Goal: Task Accomplishment & Management: Use online tool/utility

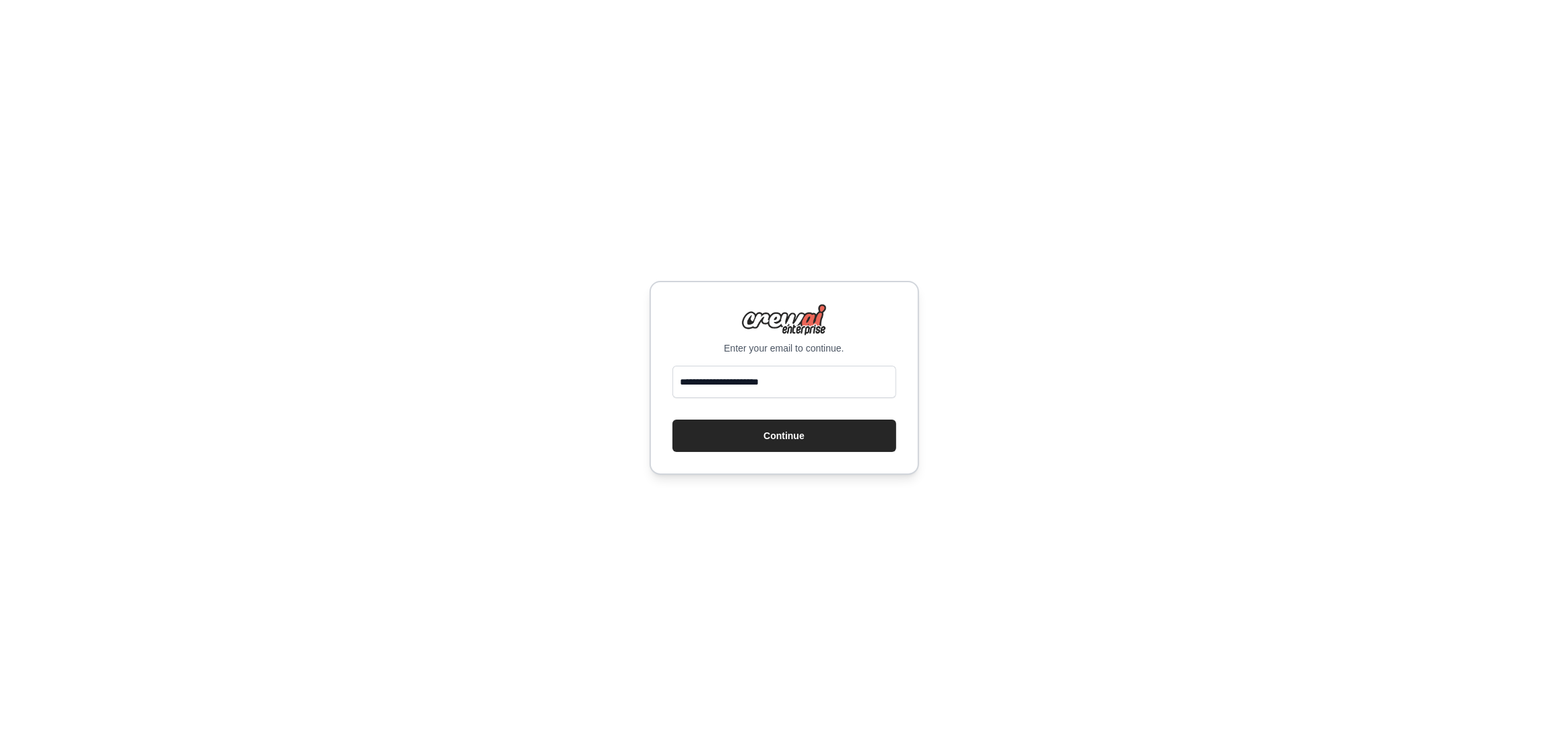
type input "**********"
click at [1065, 355] on div "**********" at bounding box center [784, 377] width 1568 height 755
drag, startPoint x: 758, startPoint y: 436, endPoint x: 807, endPoint y: 442, distance: 49.4
click at [758, 436] on button "Continue" at bounding box center [784, 436] width 223 height 33
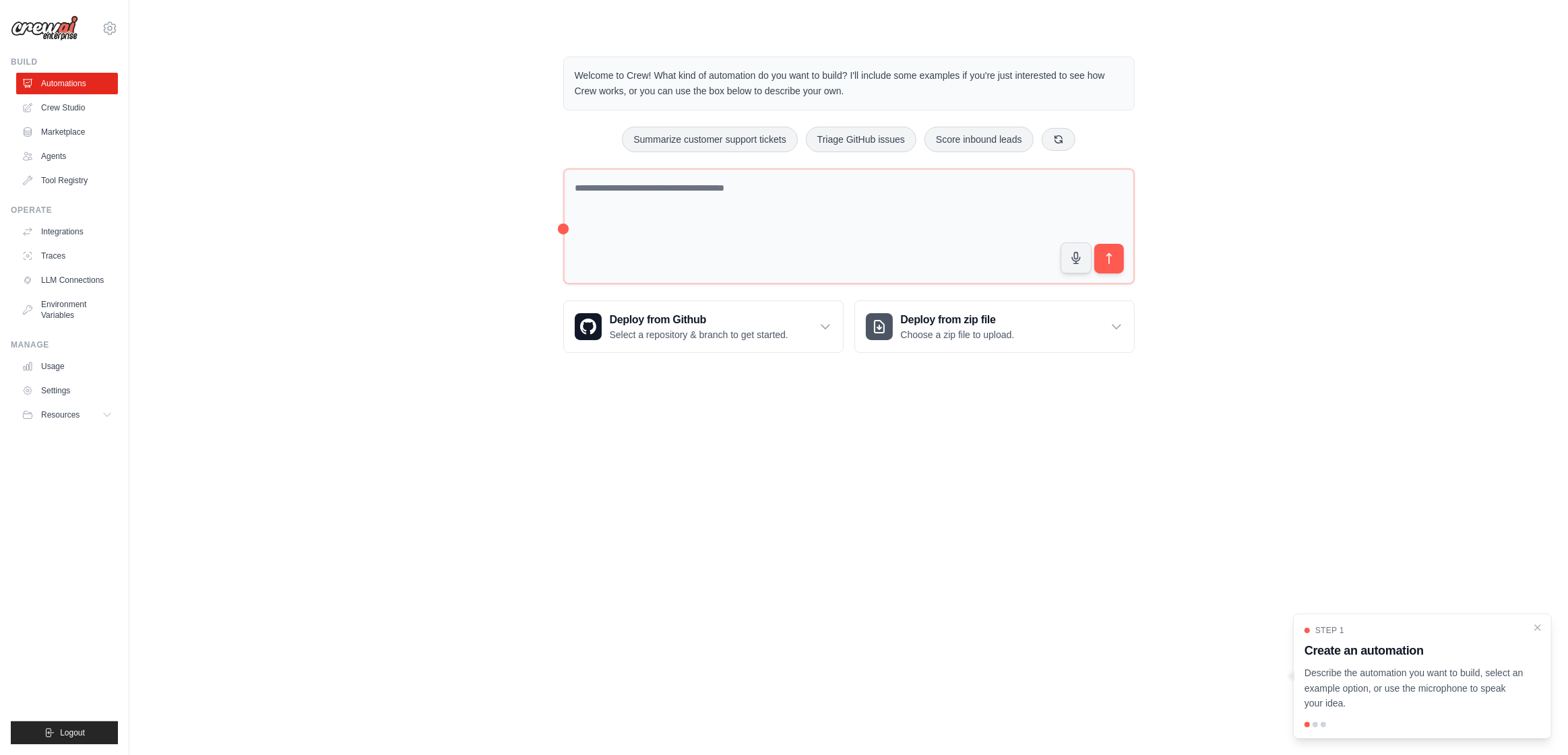
click at [573, 73] on div "Welcome to Crew! What kind of automation do you want to build? I'll include som…" at bounding box center [850, 84] width 572 height 54
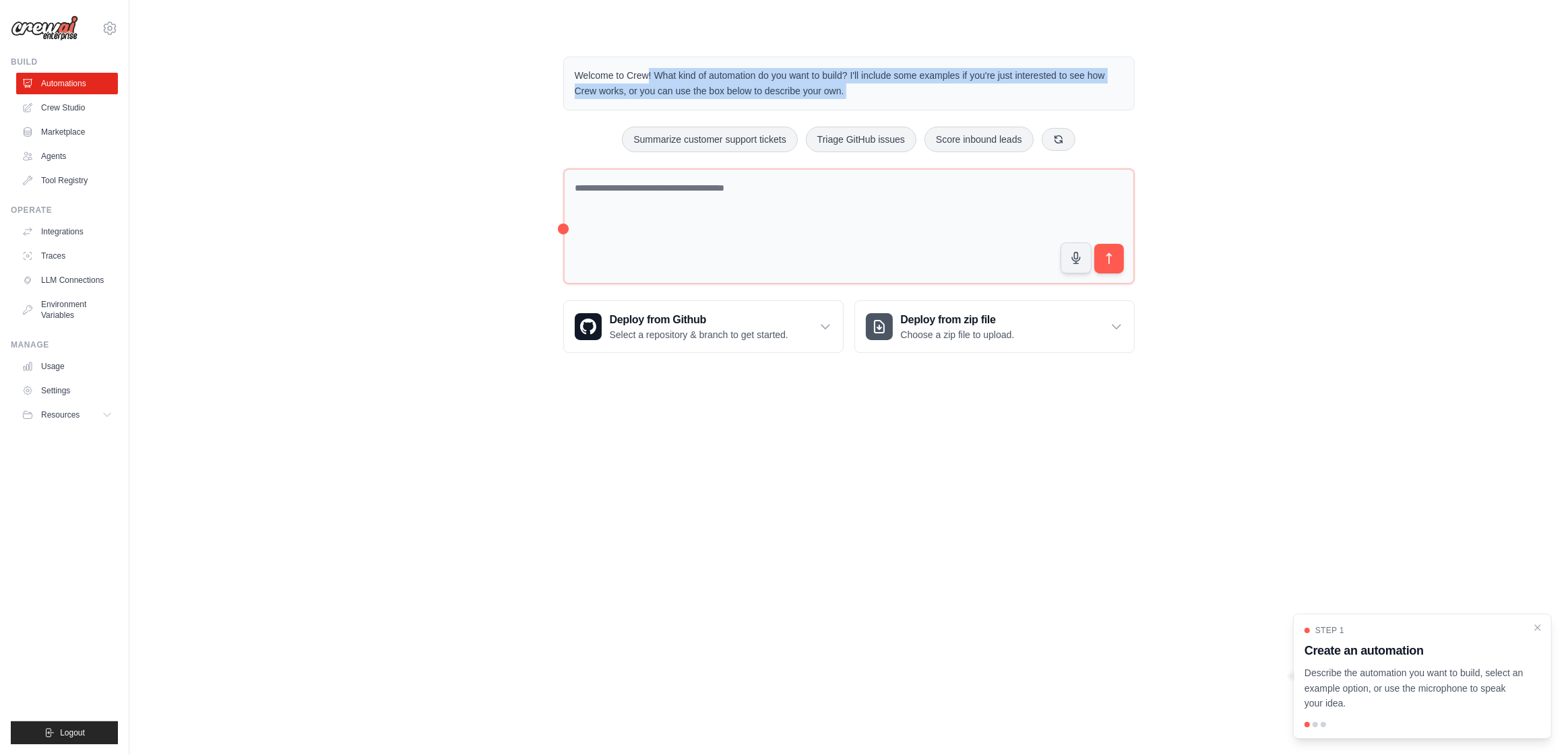
drag, startPoint x: 573, startPoint y: 73, endPoint x: 939, endPoint y: 93, distance: 366.5
click at [939, 93] on div "Welcome to Crew! What kind of automation do you want to build? I'll include som…" at bounding box center [850, 84] width 572 height 54
click at [931, 97] on div at bounding box center [931, 97] width 0 height 0
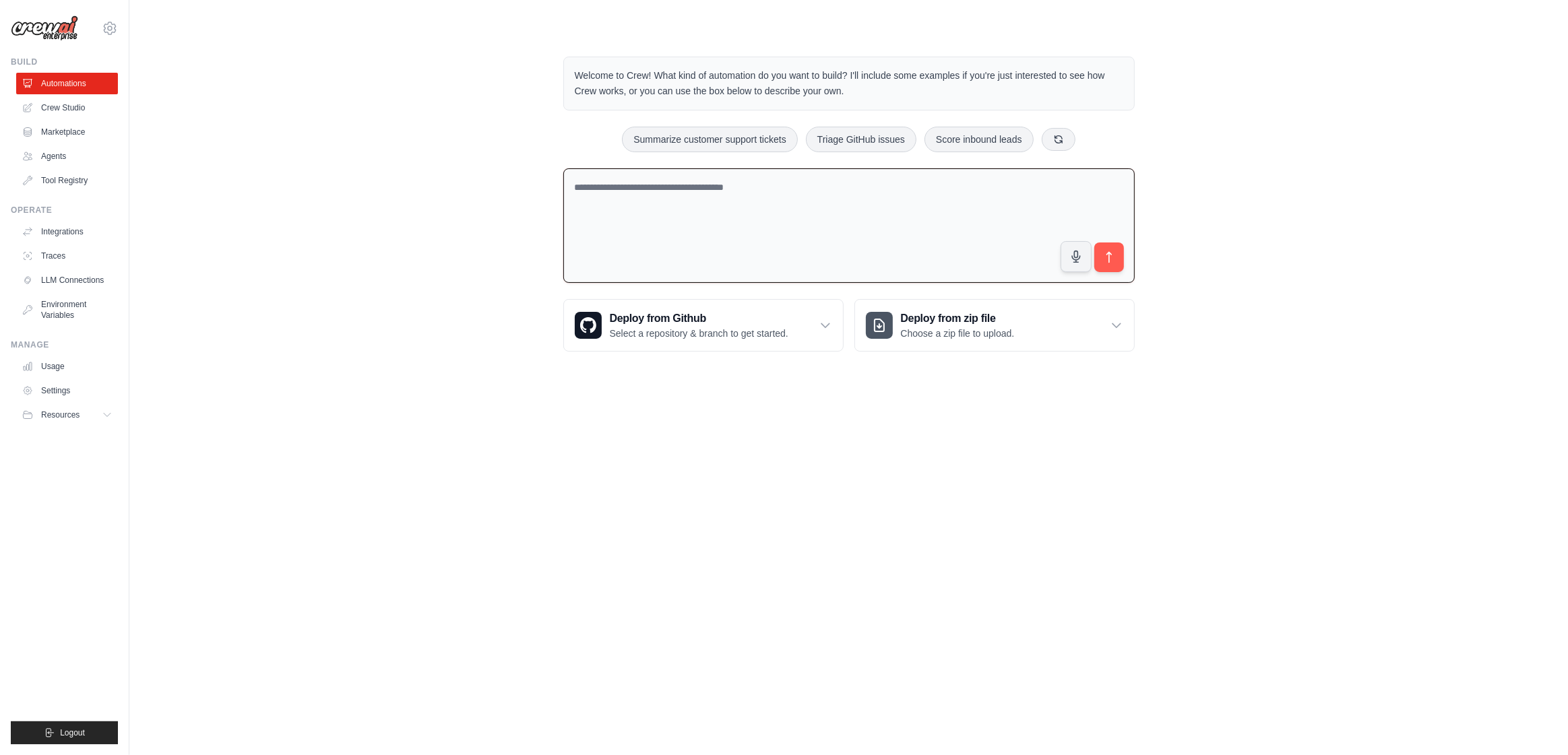
click at [612, 201] on textarea at bounding box center [850, 225] width 572 height 115
paste textarea "**********"
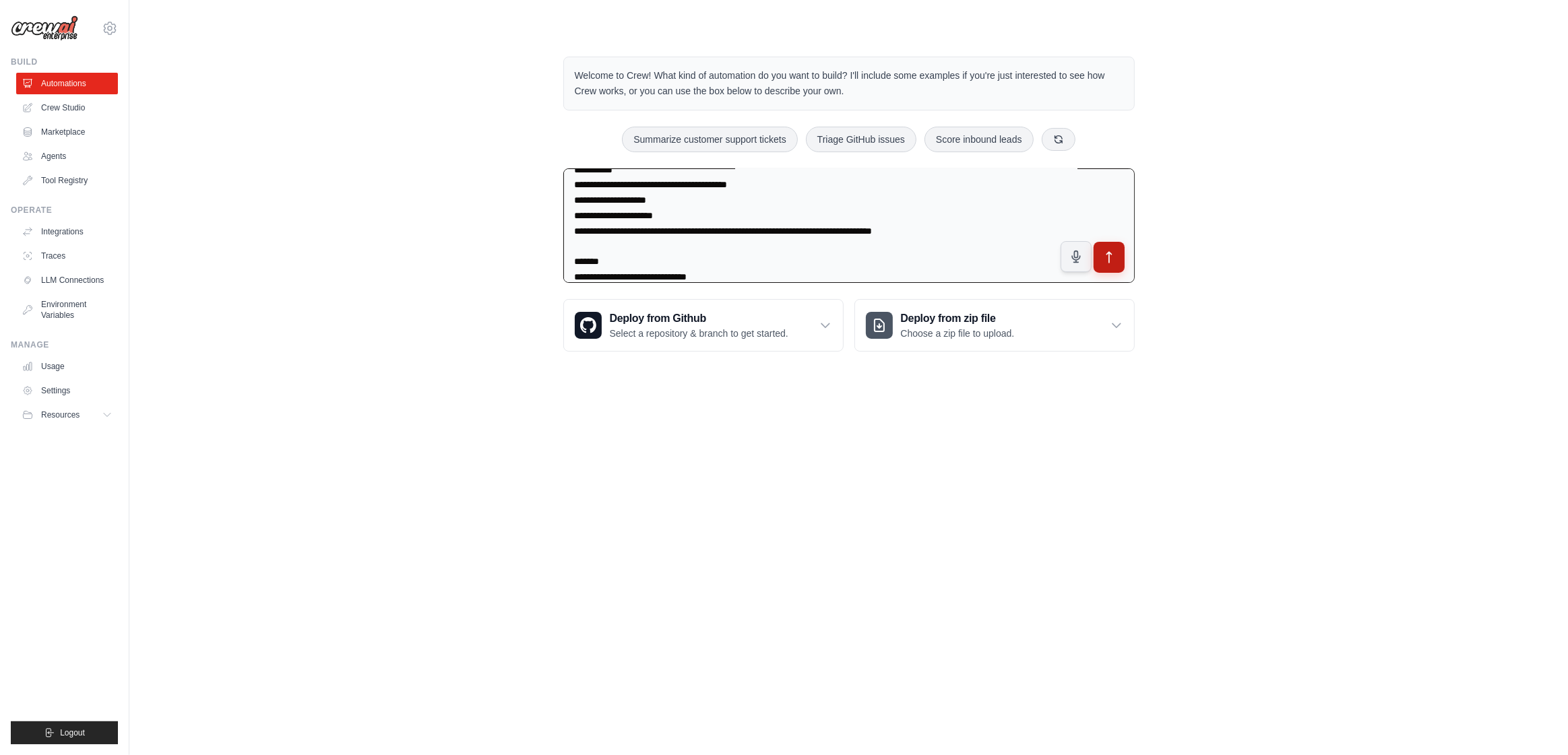
type textarea "**********"
click at [1103, 252] on icon "submit" at bounding box center [1109, 257] width 14 height 14
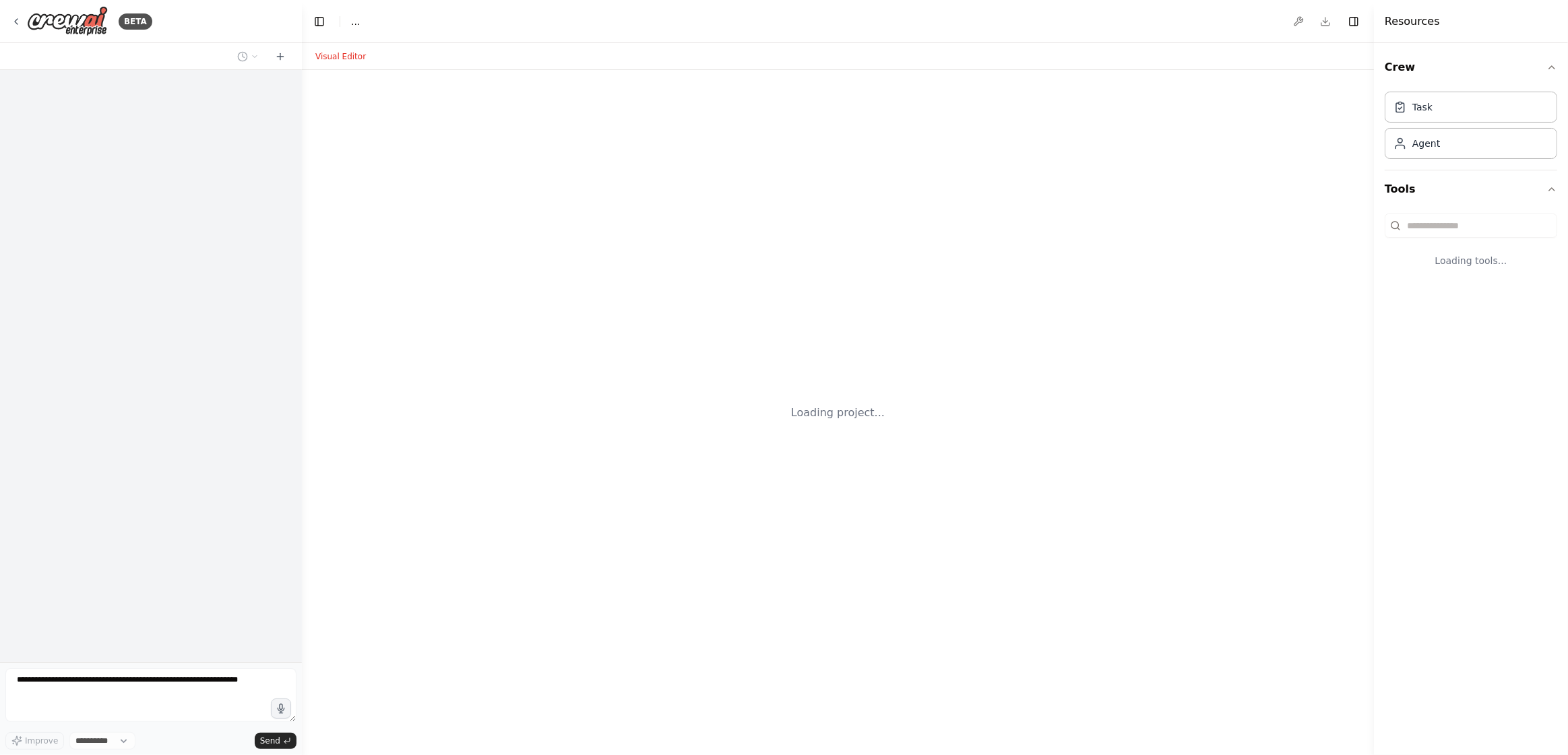
select select "****"
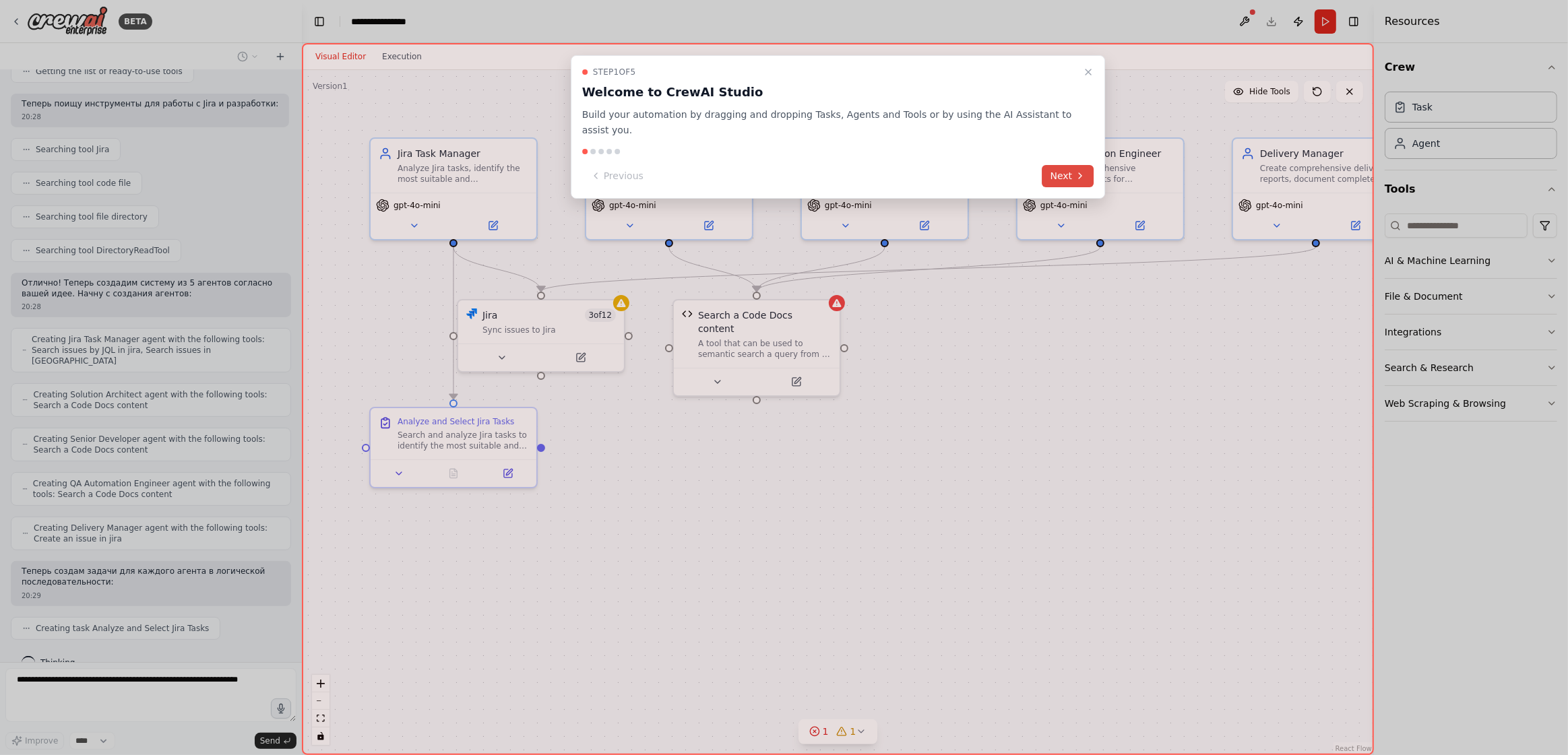
scroll to position [402, 0]
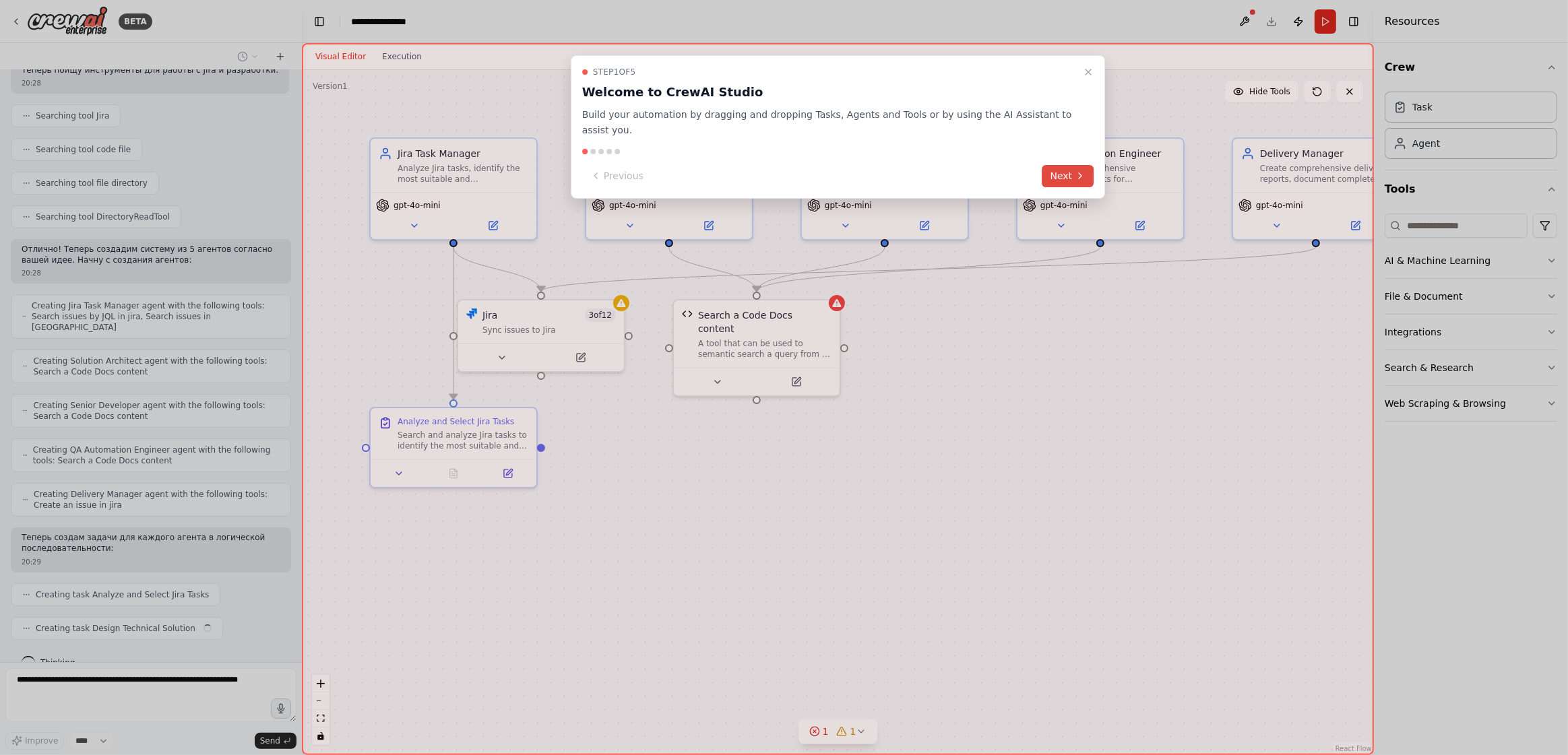
click at [1068, 181] on button "Next" at bounding box center [1068, 175] width 52 height 23
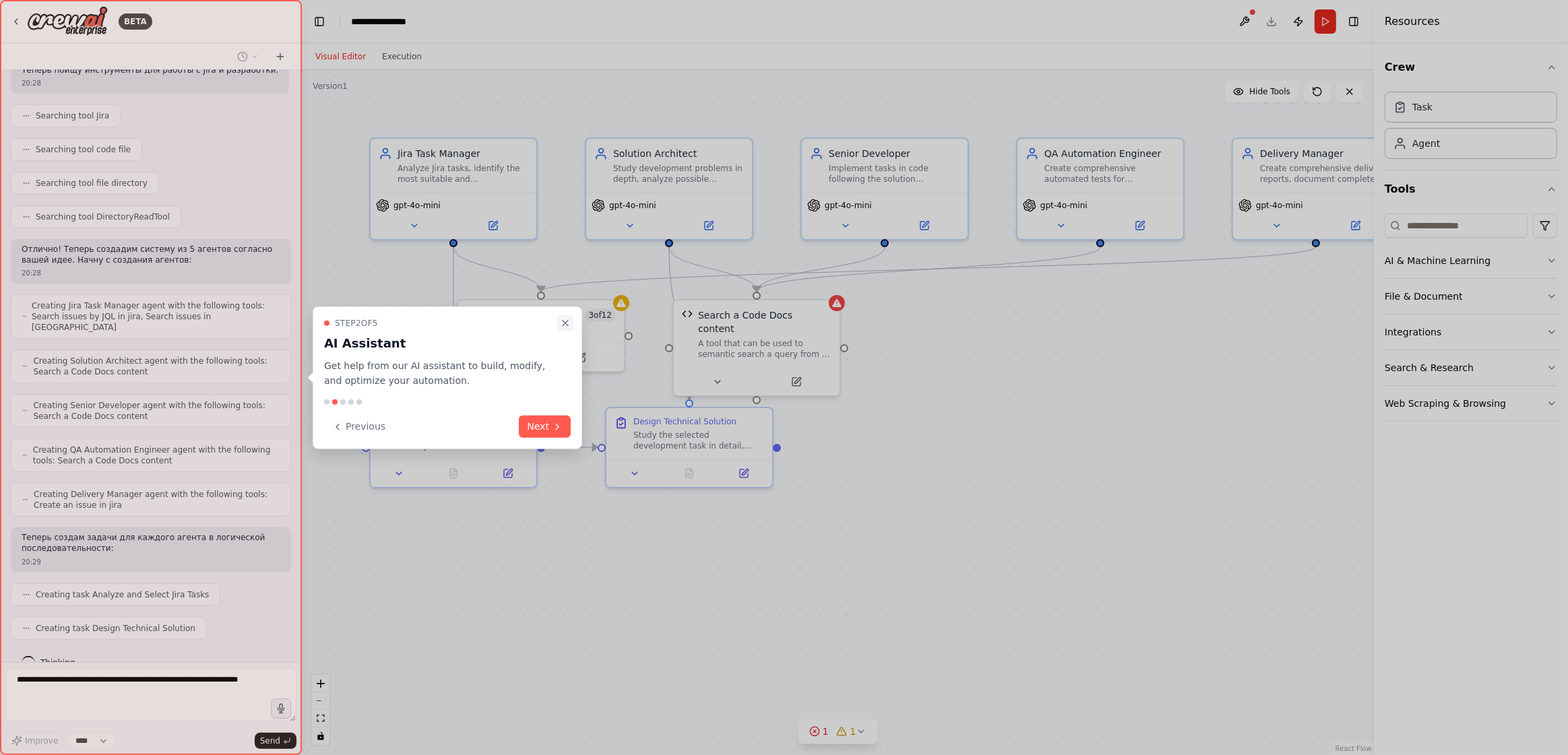
click at [563, 324] on icon "Close walkthrough" at bounding box center [565, 323] width 11 height 11
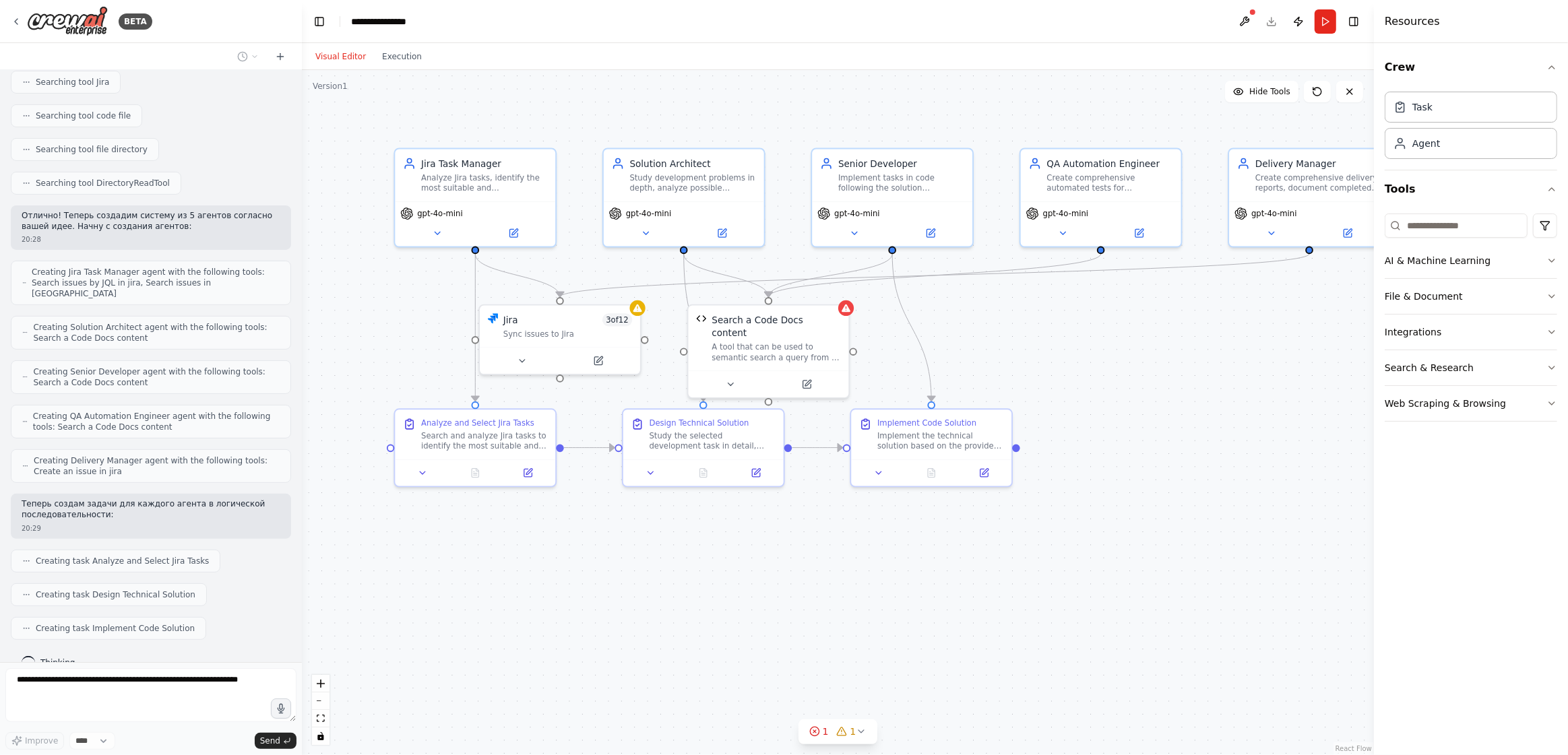
scroll to position [470, 0]
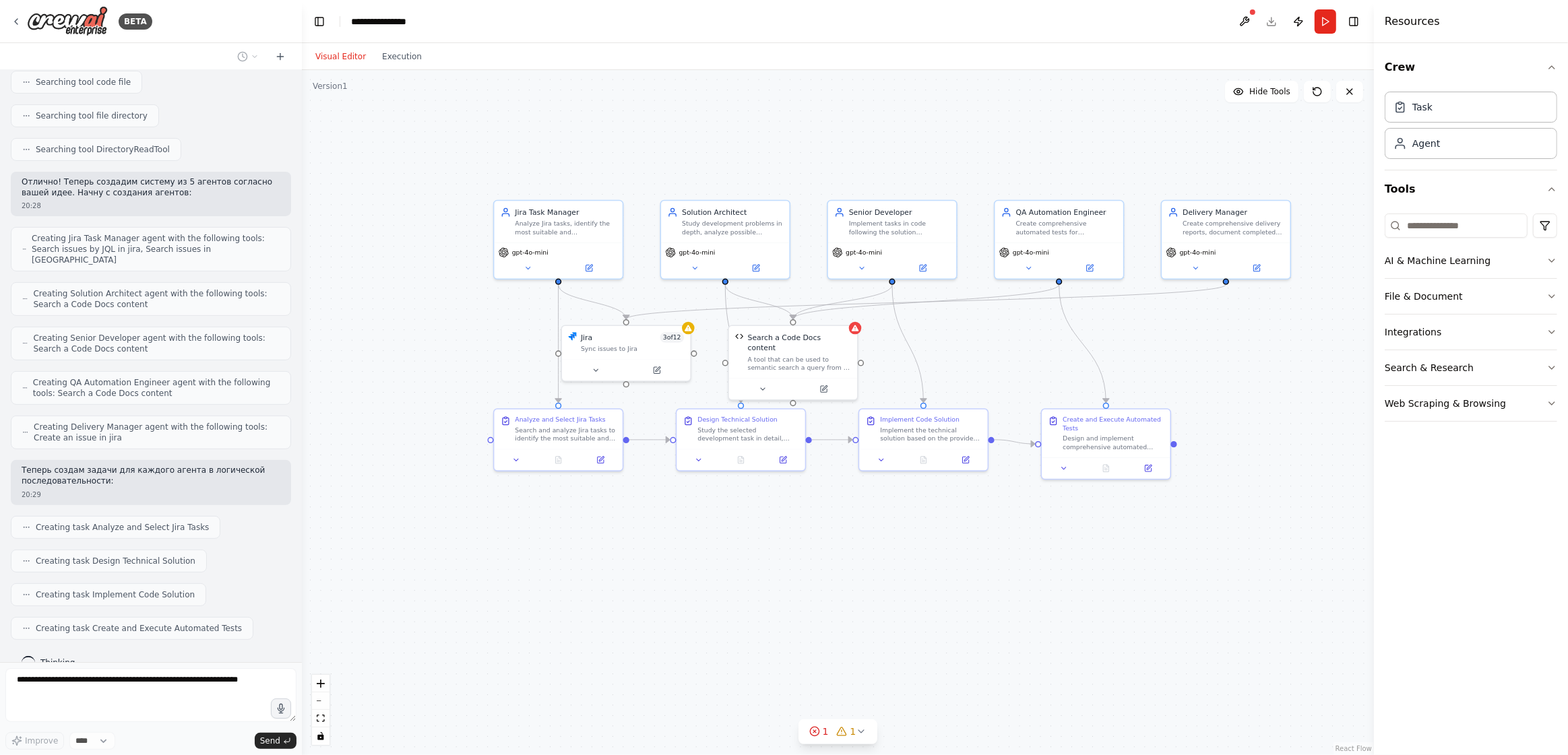
drag, startPoint x: 1333, startPoint y: 495, endPoint x: 1269, endPoint y: 485, distance: 64.8
click at [1269, 485] on div ".deletable-edge-delete-btn { width: 20px; height: 20px; border: 0px solid #ffff…" at bounding box center [838, 412] width 1072 height 685
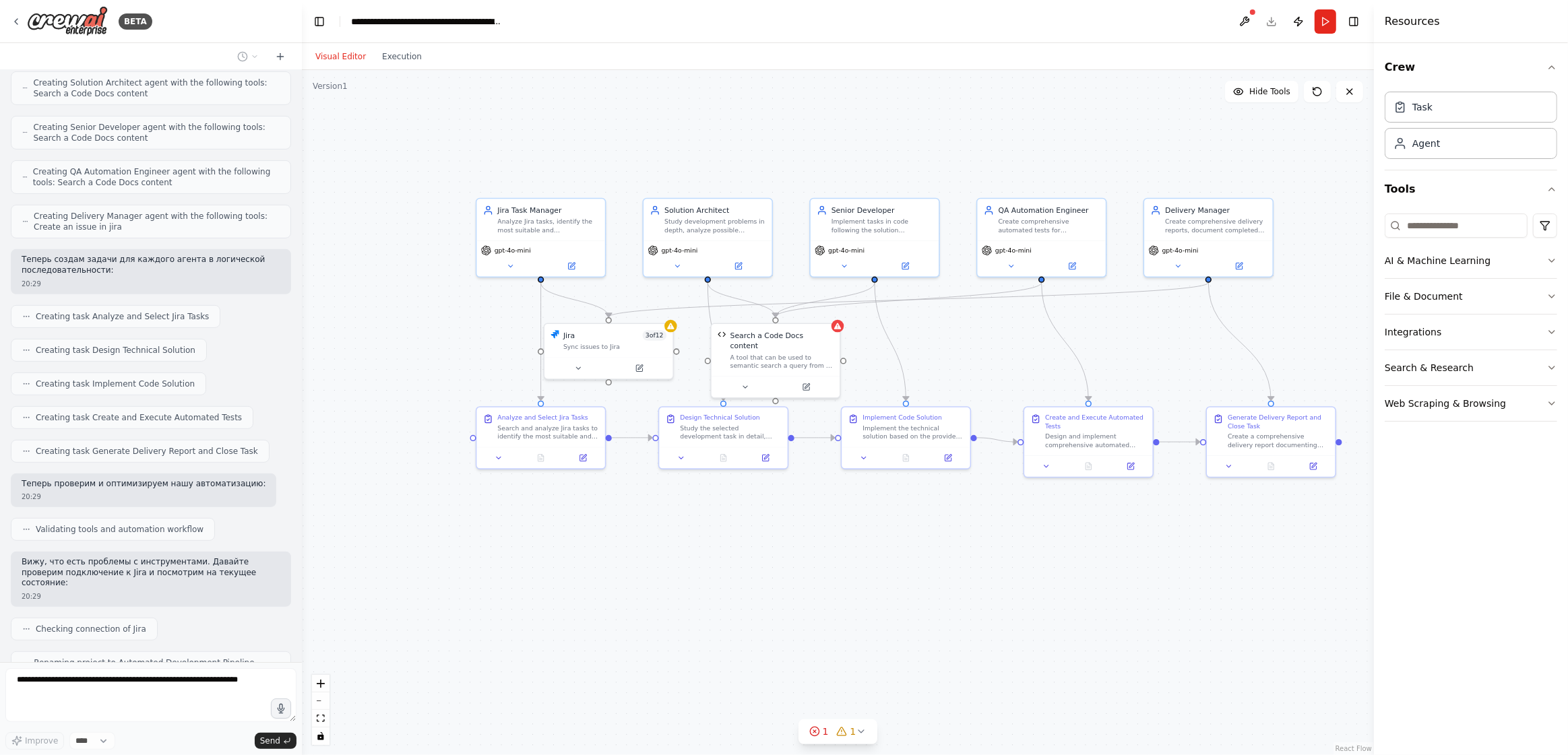
scroll to position [725, 0]
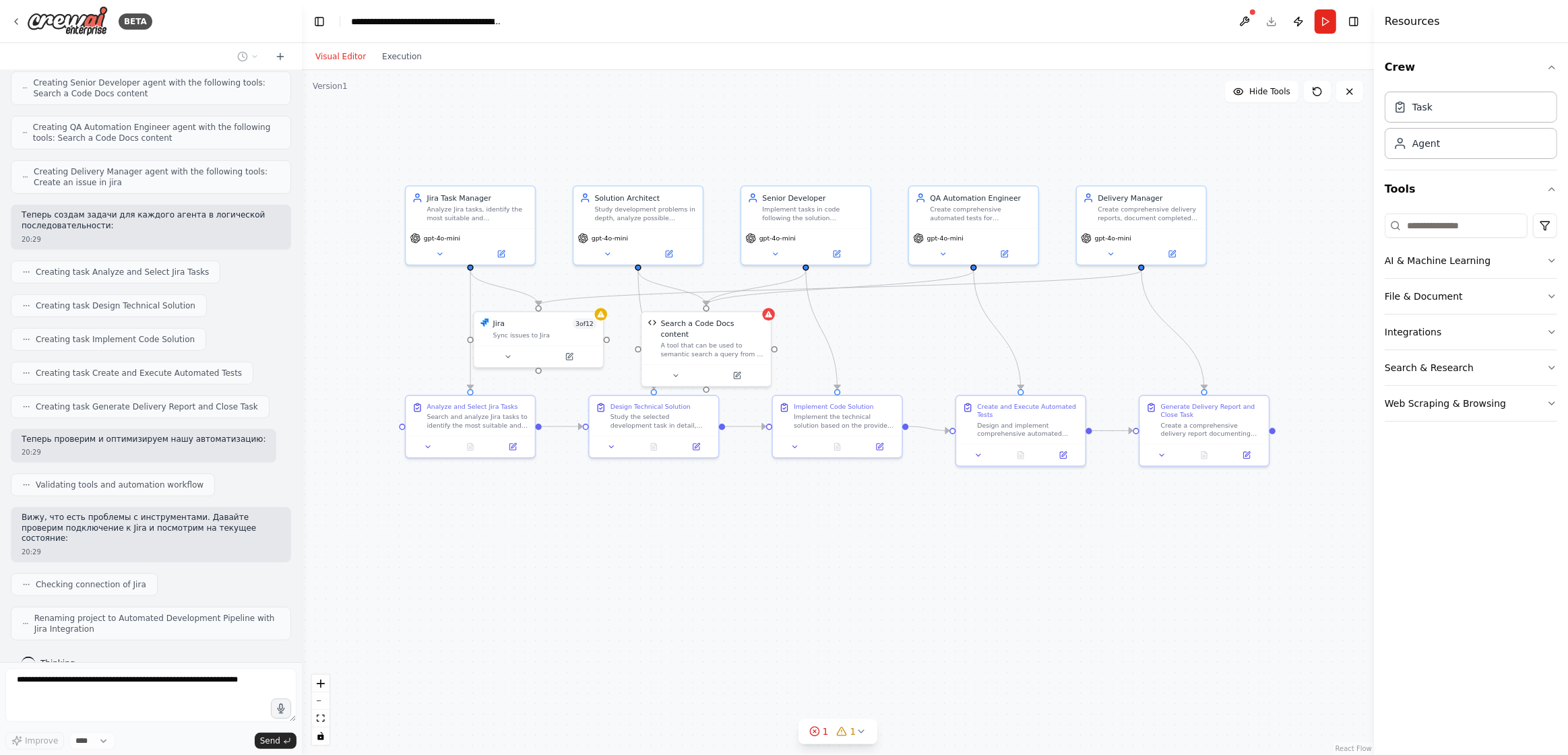
drag, startPoint x: 973, startPoint y: 537, endPoint x: 902, endPoint y: 525, distance: 72.0
click at [902, 525] on div ".deletable-edge-delete-btn { width: 20px; height: 20px; border: 0px solid #ffff…" at bounding box center [838, 412] width 1072 height 685
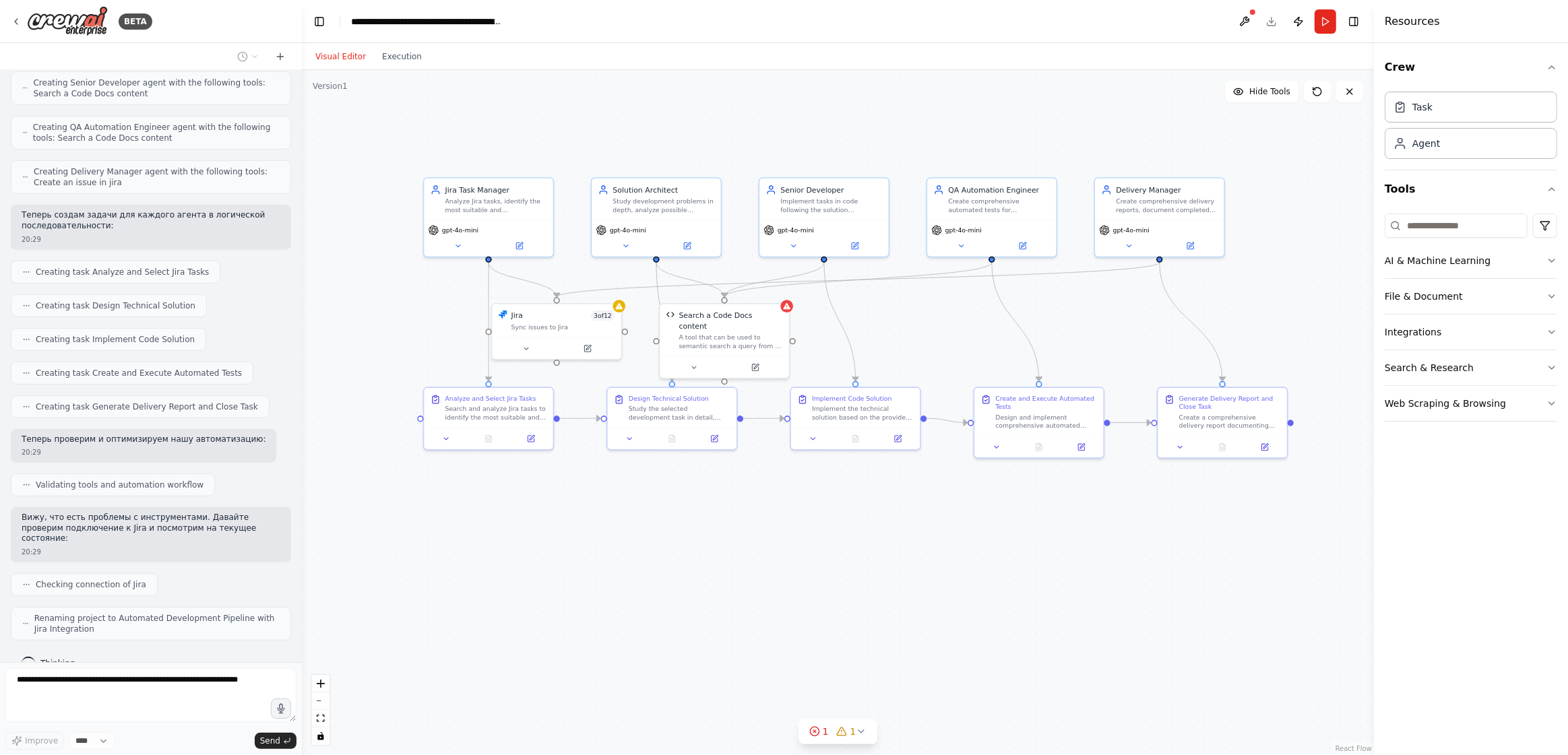
drag, startPoint x: 789, startPoint y: 508, endPoint x: 810, endPoint y: 500, distance: 22.5
click at [810, 500] on div ".deletable-edge-delete-btn { width: 20px; height: 20px; border: 0px solid #ffff…" at bounding box center [838, 412] width 1072 height 685
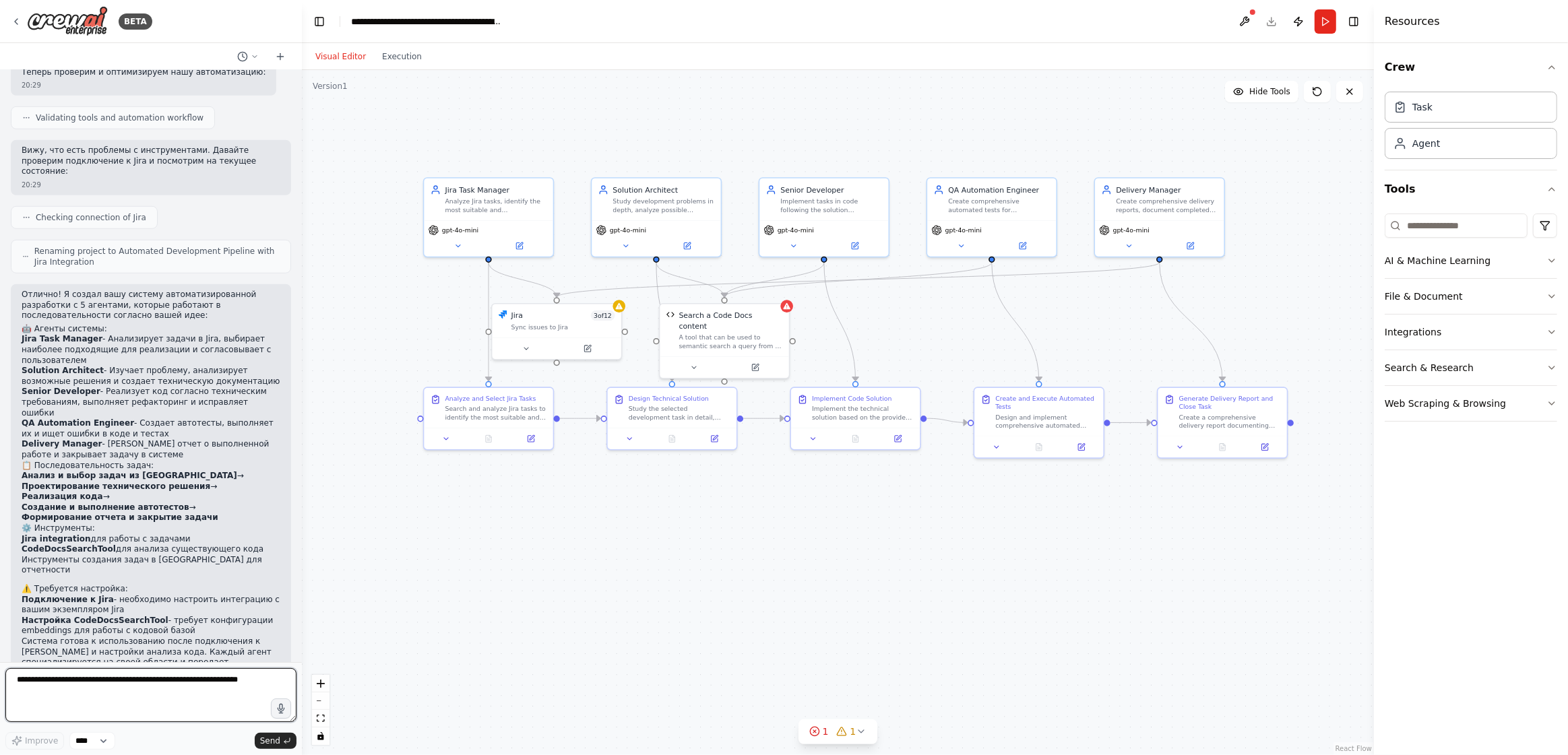
scroll to position [1103, 0]
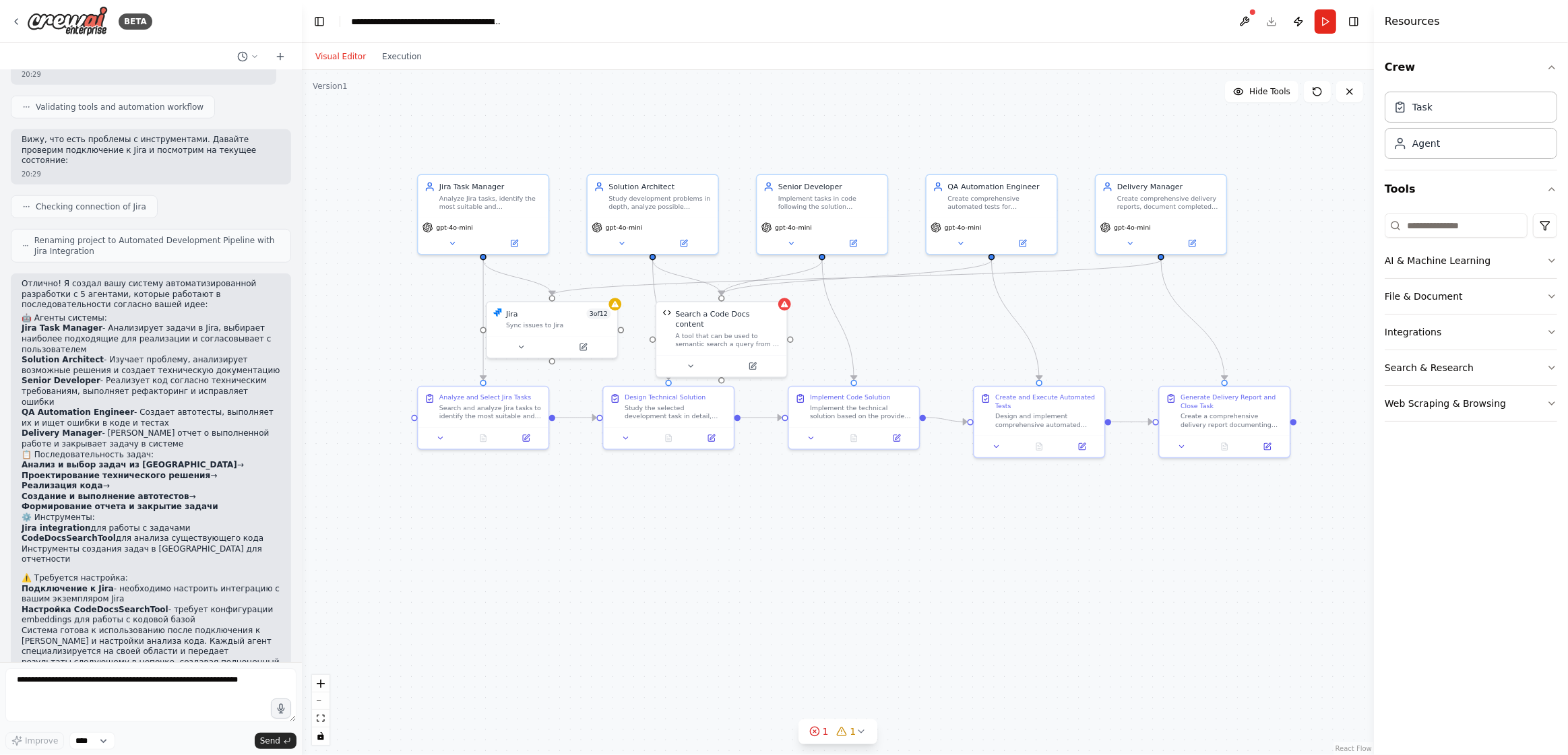
click at [1250, 497] on div ".deletable-edge-delete-btn { width: 20px; height: 20px; border: 0px solid #ffff…" at bounding box center [838, 412] width 1072 height 685
click at [1232, 424] on div "Generate Delivery Report and Close Task Create a comprehensive delivery report …" at bounding box center [1225, 409] width 130 height 49
click at [1016, 434] on div "Create and Execute Automated Tests Design and implement comprehensive automated…" at bounding box center [1045, 420] width 132 height 72
drag, startPoint x: 841, startPoint y: 421, endPoint x: 850, endPoint y: 427, distance: 10.8
click at [850, 427] on div "Implement Code Solution Implement the technical solution based on the provided …" at bounding box center [864, 415] width 130 height 41
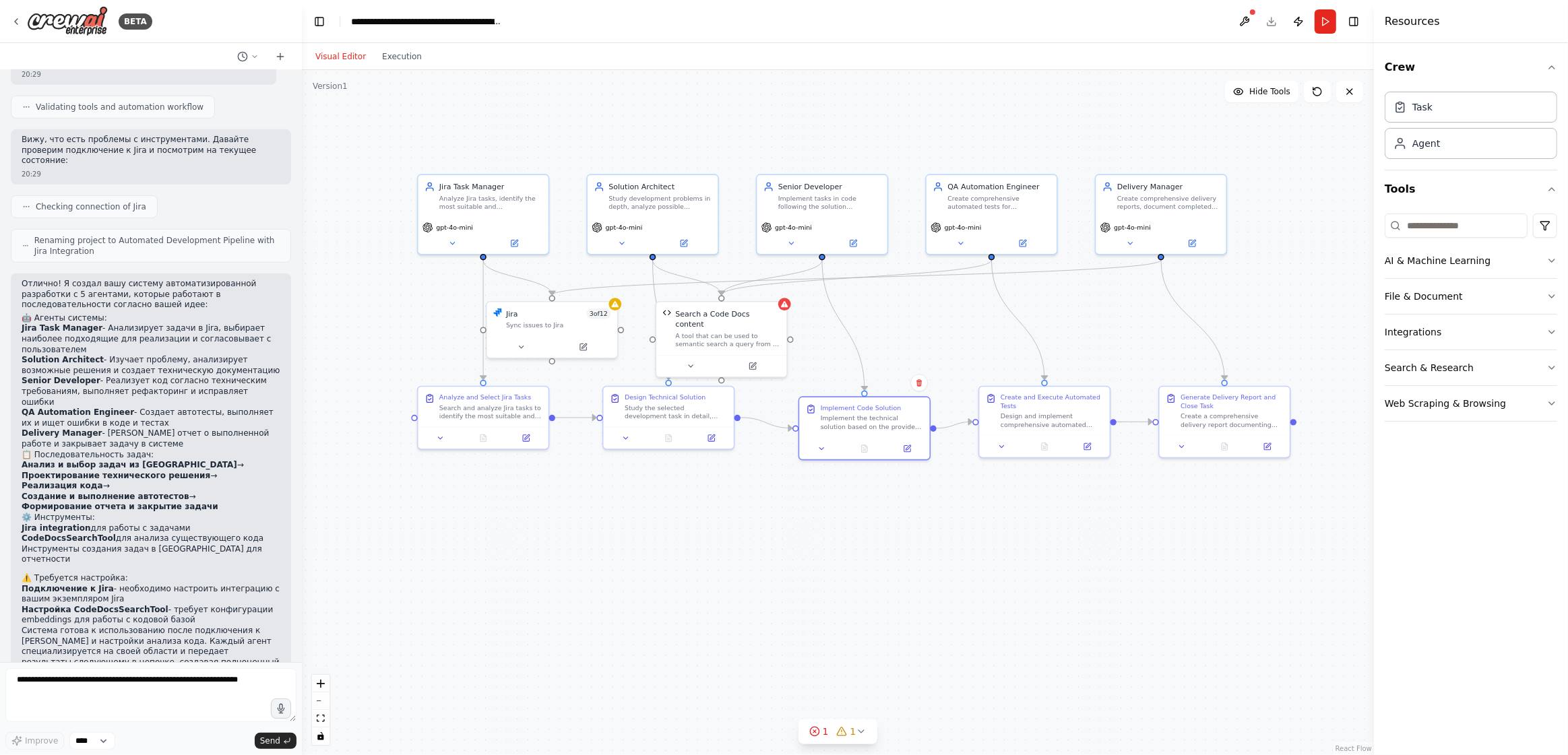
click at [797, 502] on div ".deletable-edge-delete-btn { width: 20px; height: 20px; border: 0px solid #ffff…" at bounding box center [838, 412] width 1072 height 685
click at [688, 439] on div "Design Technical Solution Study the selected development task in detail, analyz…" at bounding box center [674, 426] width 132 height 64
click at [692, 437] on div at bounding box center [674, 447] width 130 height 22
drag, startPoint x: 673, startPoint y: 434, endPoint x: 682, endPoint y: 453, distance: 21.0
click at [682, 451] on div "Design Technical Solution Study the selected development task in detail, analyz…" at bounding box center [685, 448] width 132 height 64
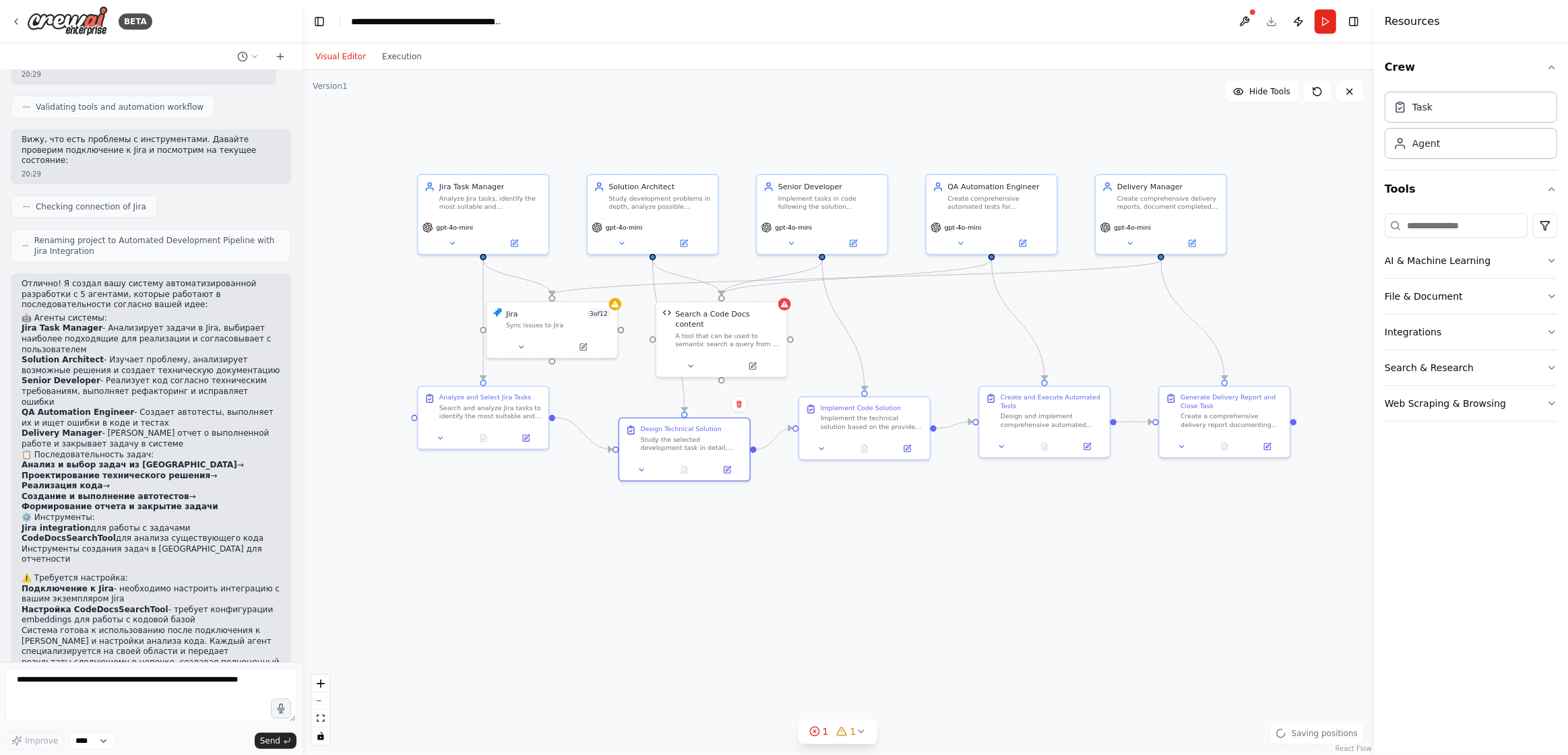
click at [680, 511] on div ".deletable-edge-delete-btn { width: 20px; height: 20px; border: 0px solid #ffff…" at bounding box center [838, 412] width 1072 height 685
click at [471, 460] on div "Analyze and Select Jira Tasks Search and analyze Jira tasks to identify the mos…" at bounding box center [451, 448] width 132 height 64
click at [473, 458] on div at bounding box center [451, 467] width 130 height 22
drag, startPoint x: 564, startPoint y: 331, endPoint x: 575, endPoint y: 354, distance: 25.5
click at [575, 354] on div "Jira 3 of 12 Sync issues to Jira" at bounding box center [568, 349] width 132 height 58
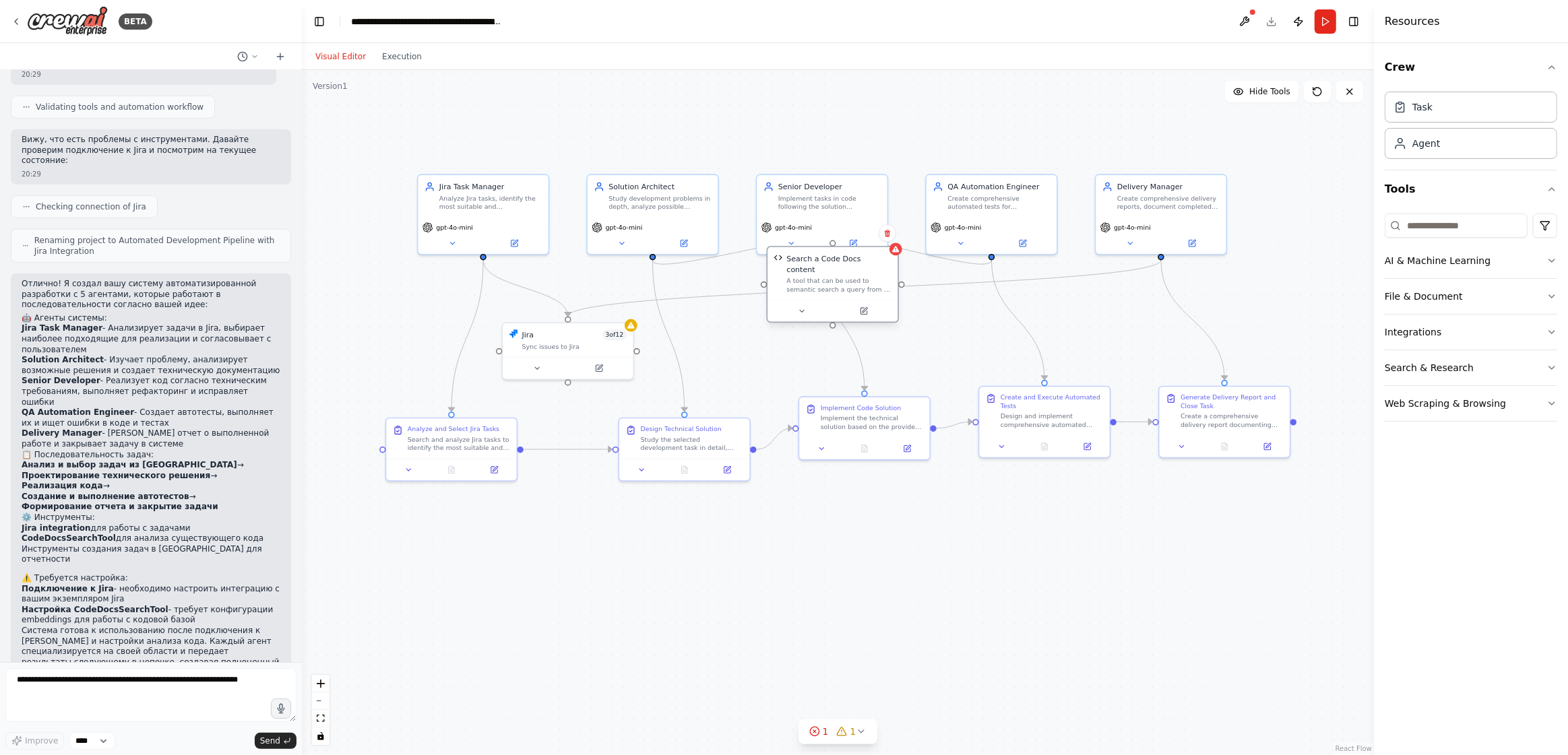
drag, startPoint x: 713, startPoint y: 342, endPoint x: 825, endPoint y: 295, distance: 121.5
click at [826, 297] on div "Search a Code Docs content A tool that can be used to semantic search a query f…" at bounding box center [833, 284] width 132 height 77
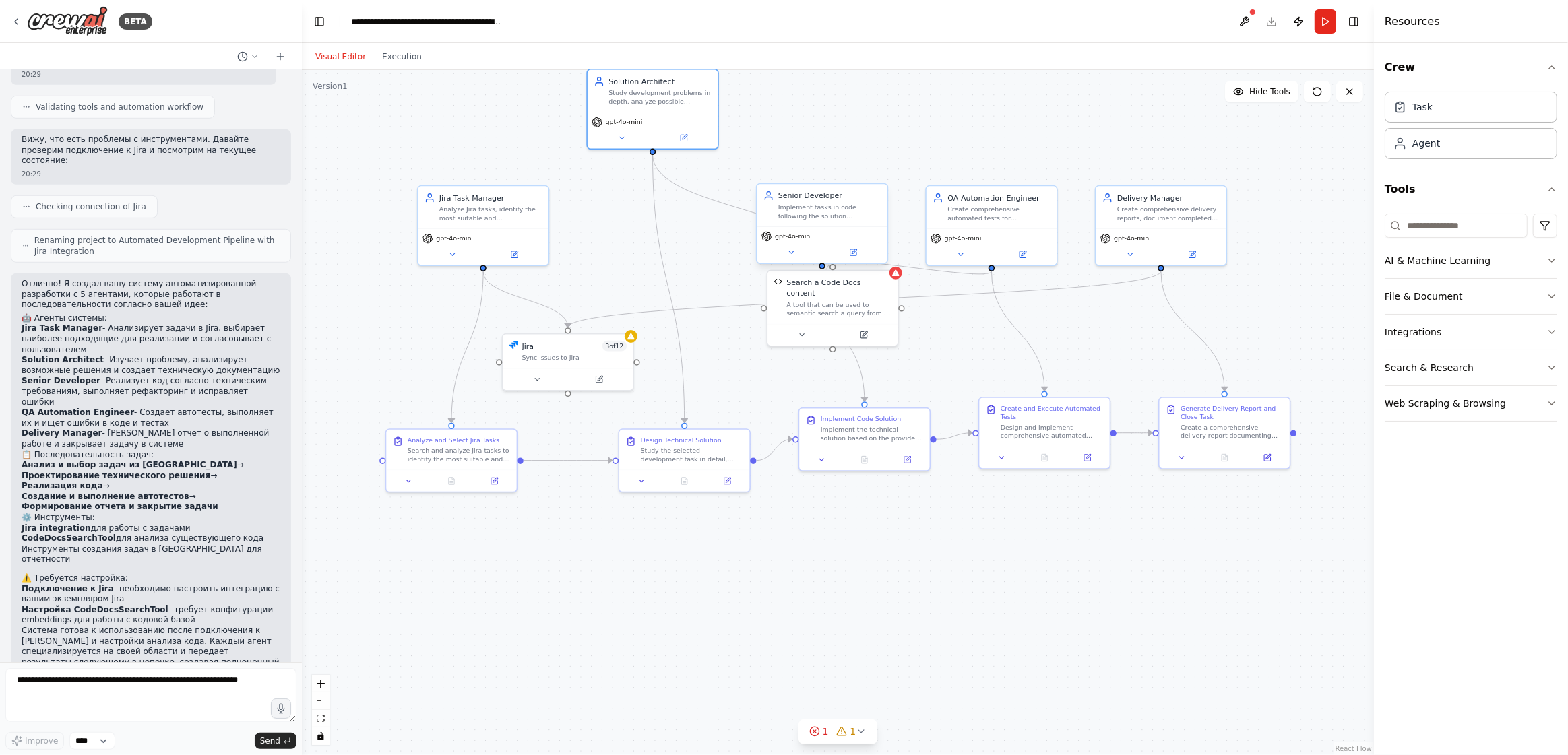
drag, startPoint x: 651, startPoint y: 195, endPoint x: 769, endPoint y: 231, distance: 123.4
click at [654, 91] on div "Study development problems in depth, analyze possible solutions, choose the mos…" at bounding box center [660, 97] width 102 height 17
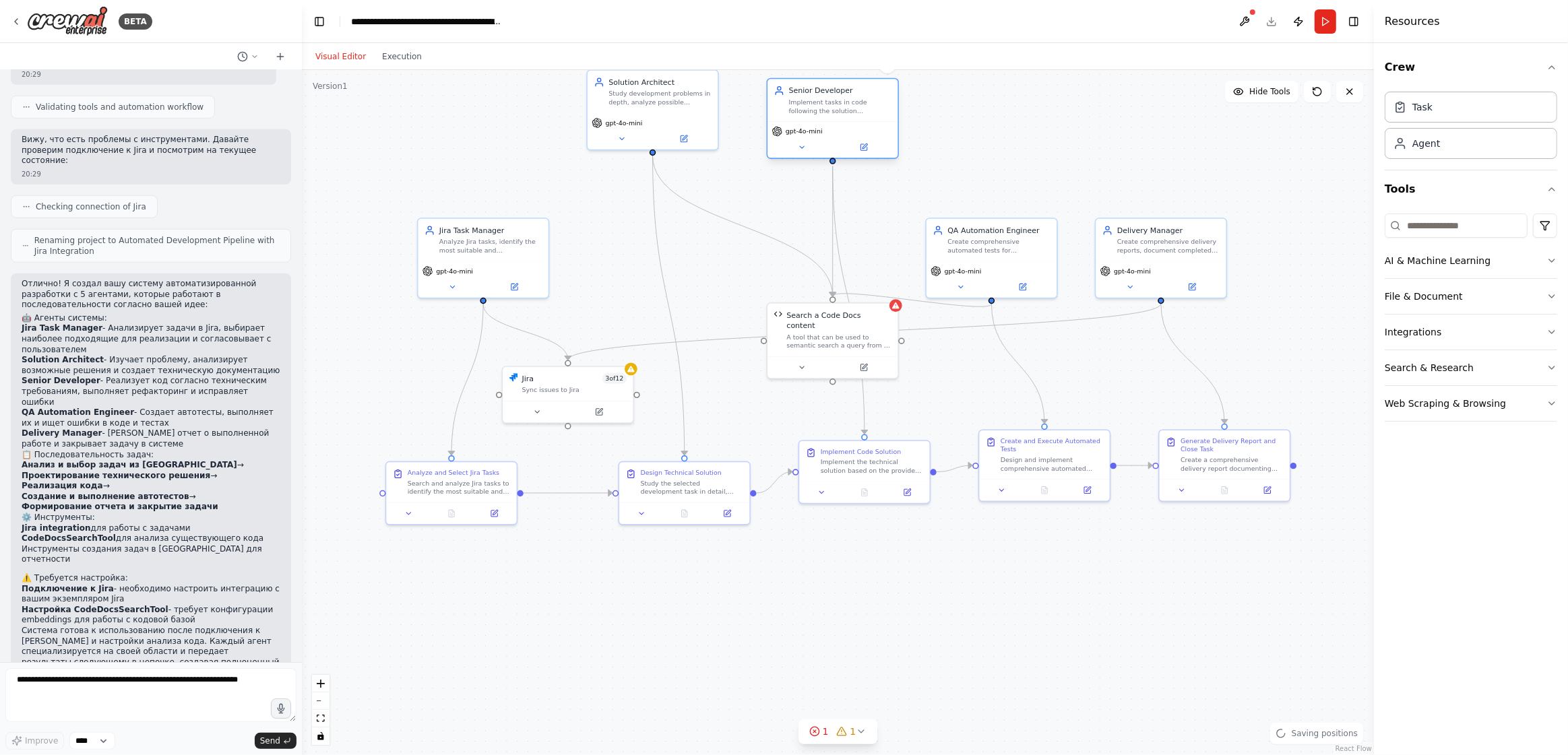
drag, startPoint x: 841, startPoint y: 241, endPoint x: 851, endPoint y: 126, distance: 115.4
click at [851, 126] on div "gpt-4o-mini" at bounding box center [832, 131] width 122 height 11
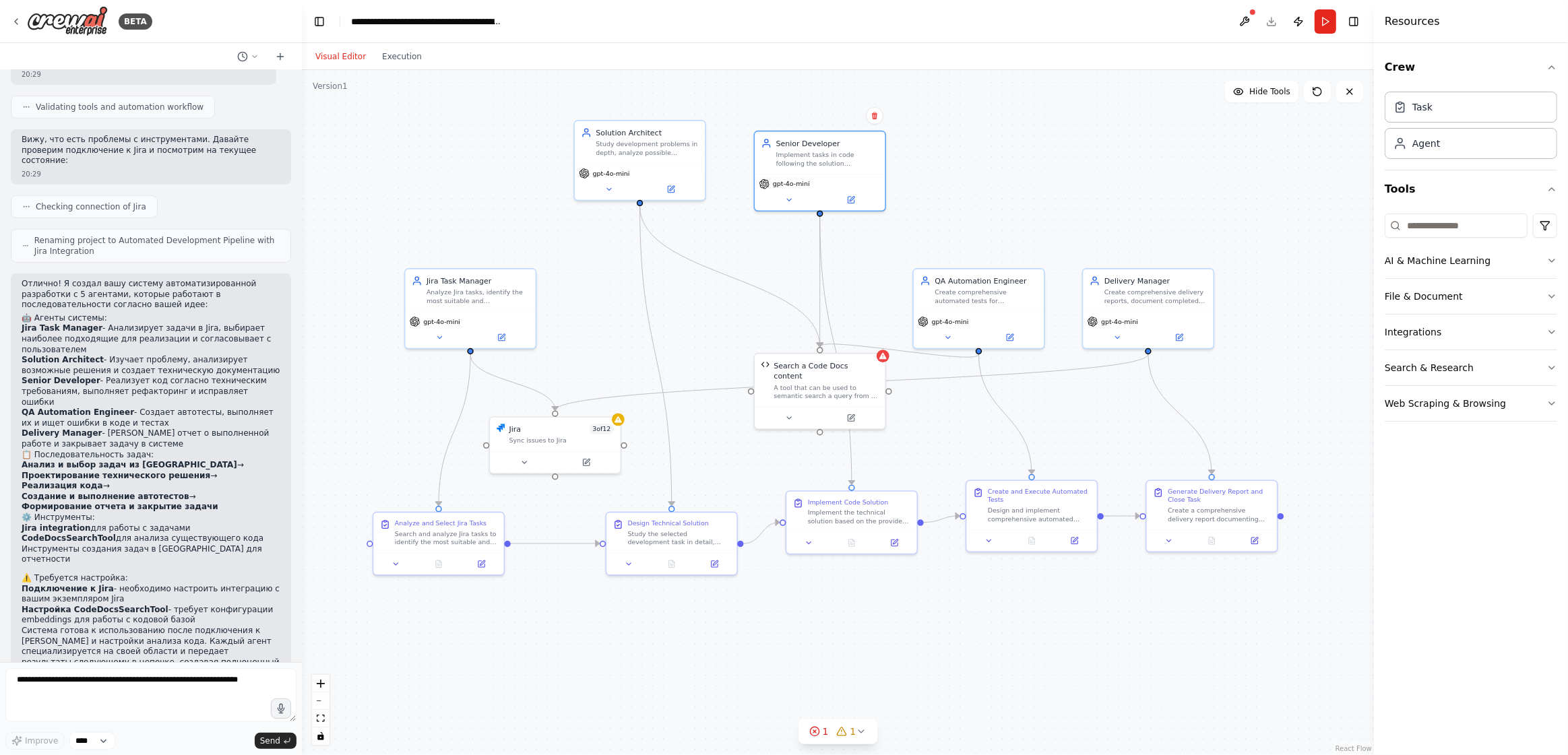
drag, startPoint x: 1021, startPoint y: 130, endPoint x: 1008, endPoint y: 181, distance: 52.6
click at [1008, 181] on div ".deletable-edge-delete-btn { width: 20px; height: 20px; border: 0px solid #ffff…" at bounding box center [838, 412] width 1072 height 685
drag, startPoint x: 997, startPoint y: 297, endPoint x: 998, endPoint y: 173, distance: 124.0
click at [998, 173] on div "Create comprehensive automated tests for implemented features, execute test sui…" at bounding box center [985, 167] width 102 height 17
drag, startPoint x: 1182, startPoint y: 313, endPoint x: 1182, endPoint y: 192, distance: 121.0
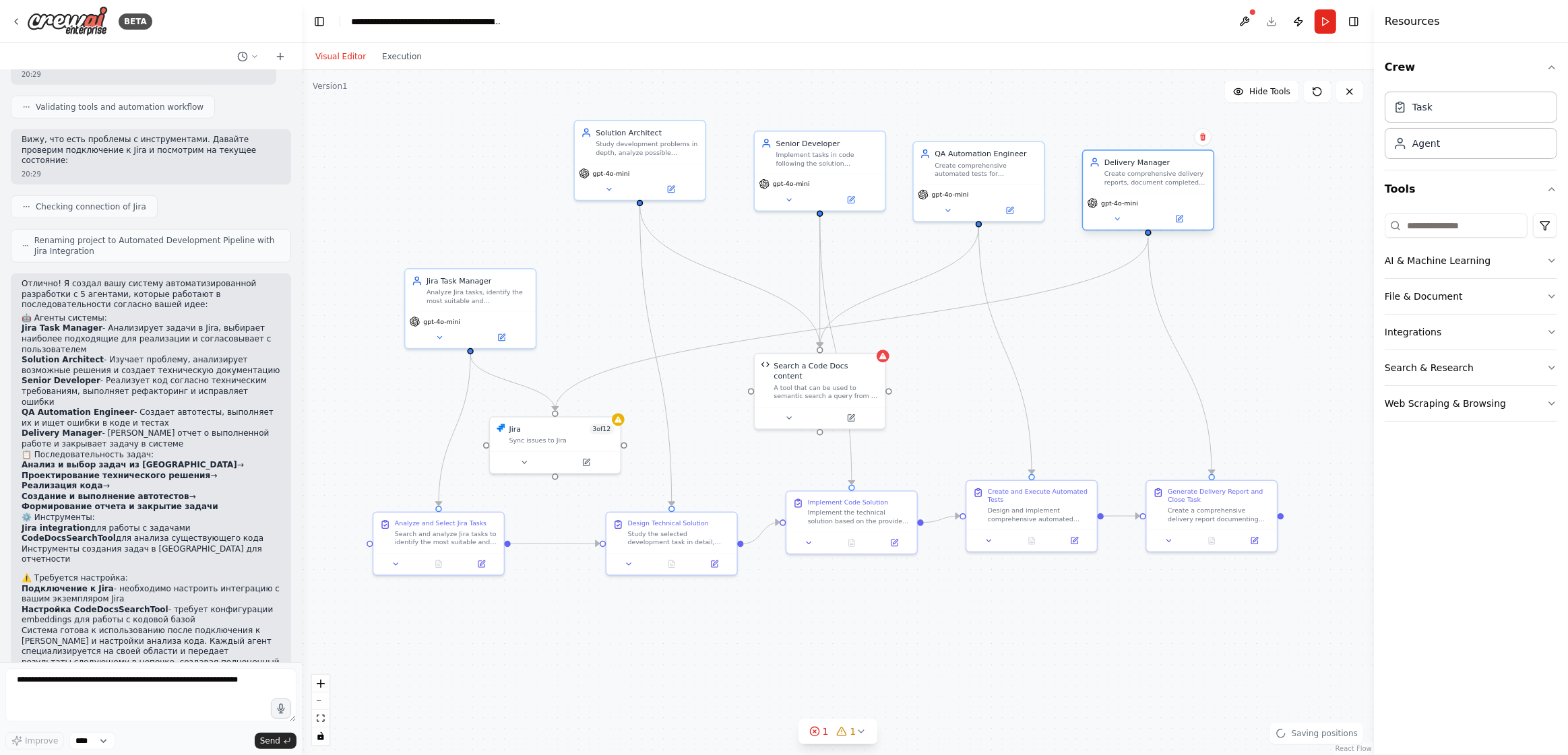
click at [1182, 193] on div "gpt-4o-mini" at bounding box center [1148, 212] width 130 height 36
drag, startPoint x: 1150, startPoint y: 192, endPoint x: 1155, endPoint y: 178, distance: 14.9
click at [1155, 178] on div "Delivery Manager Create comprehensive delivery reports, document completed work…" at bounding box center [1159, 161] width 130 height 42
drag, startPoint x: 984, startPoint y: 176, endPoint x: 997, endPoint y: 169, distance: 14.8
click at [997, 169] on div "QA Automation Engineer Create comprehensive automated tests for implemented fea…" at bounding box center [990, 150] width 130 height 42
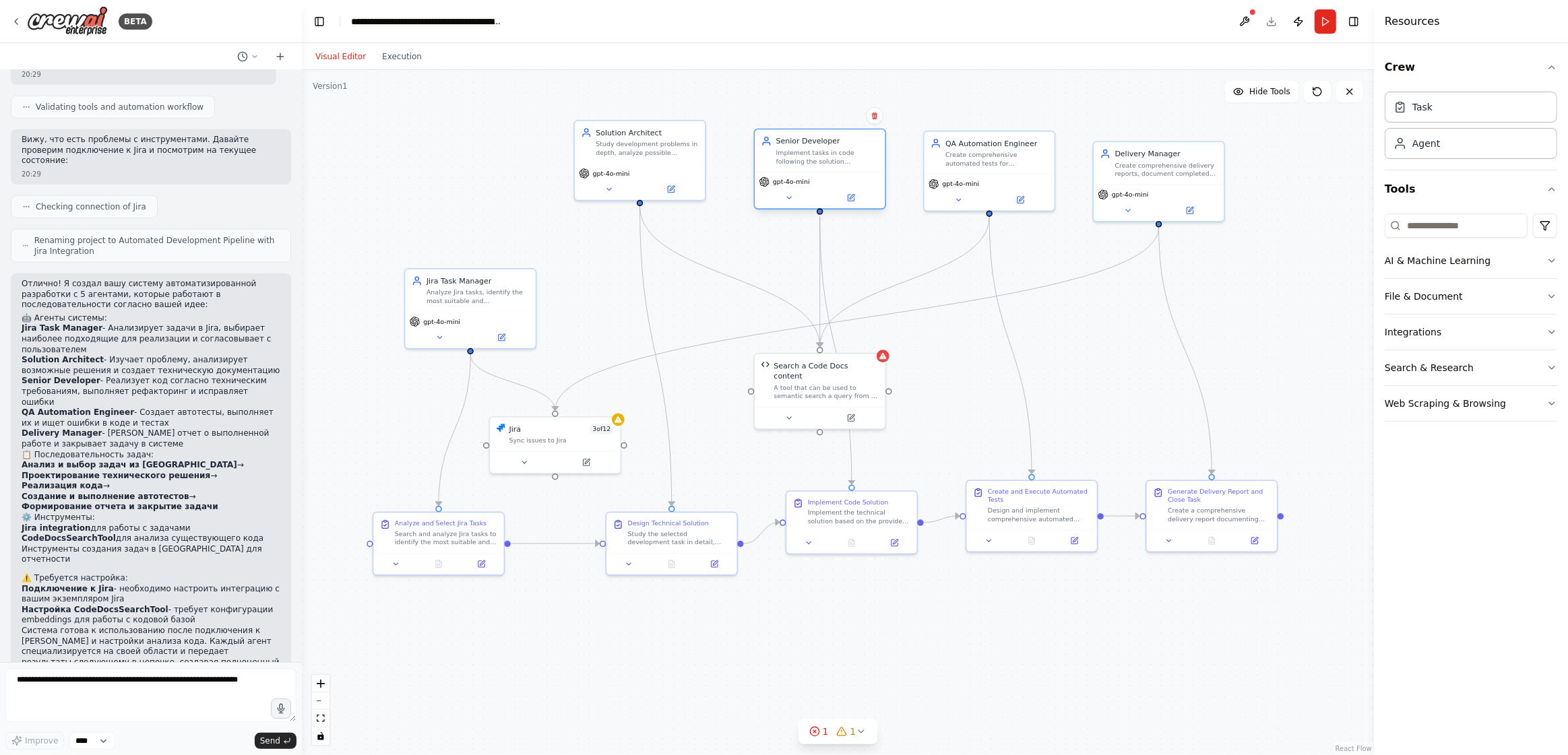
click at [796, 175] on div "gpt-4o-mini" at bounding box center [820, 190] width 130 height 36
drag, startPoint x: 645, startPoint y: 167, endPoint x: 618, endPoint y: 186, distance: 33.0
click at [618, 186] on div "gpt-4o-mini" at bounding box center [608, 190] width 130 height 36
drag, startPoint x: 811, startPoint y: 395, endPoint x: 857, endPoint y: 392, distance: 46.1
click at [886, 399] on div at bounding box center [883, 405] width 122 height 13
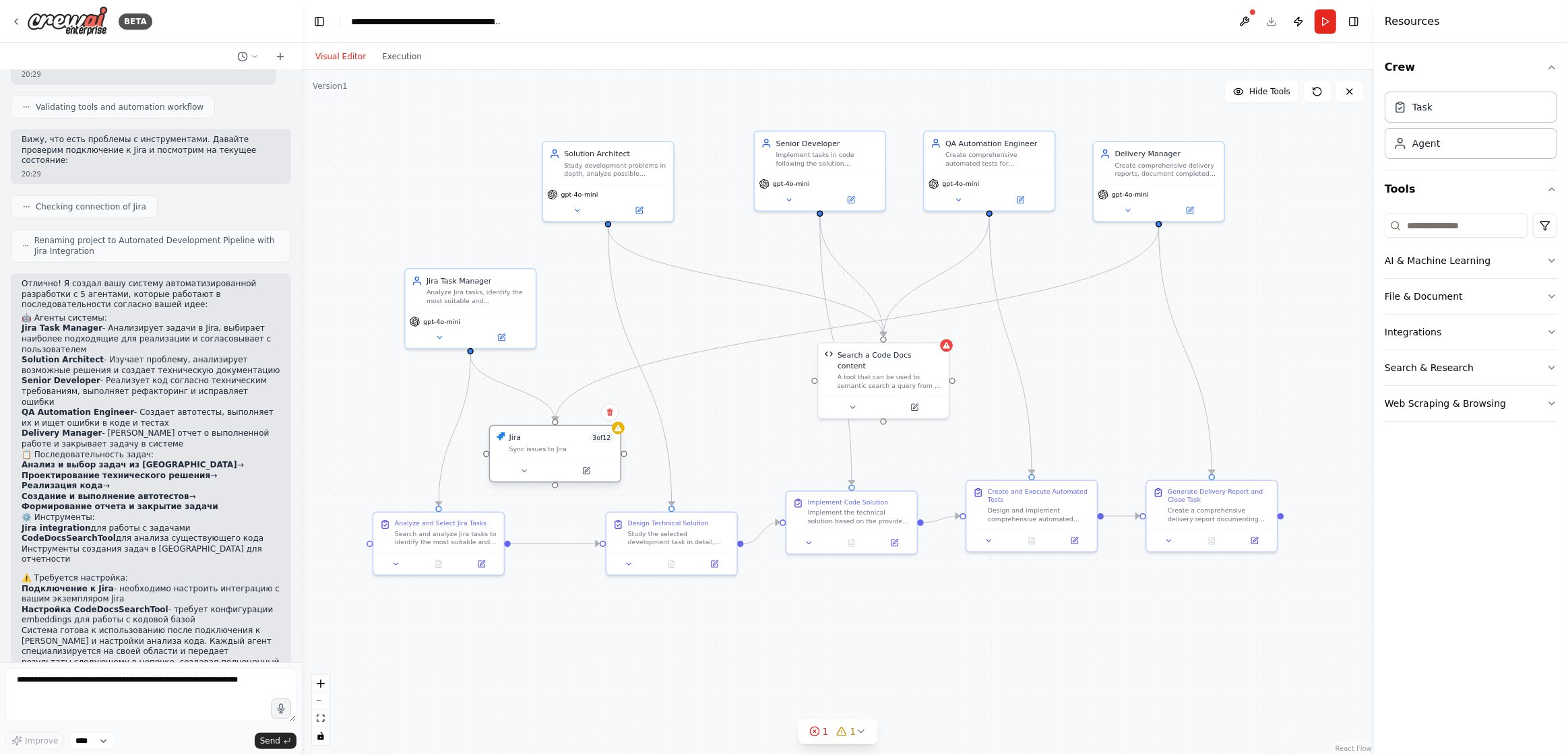
drag, startPoint x: 572, startPoint y: 451, endPoint x: 575, endPoint y: 463, distance: 12.4
click at [575, 463] on div at bounding box center [556, 471] width 130 height 22
drag, startPoint x: 477, startPoint y: 326, endPoint x: 446, endPoint y: 307, distance: 36.4
click at [446, 307] on div "gpt-4o-mini" at bounding box center [439, 307] width 130 height 36
click at [862, 543] on div at bounding box center [851, 551] width 130 height 22
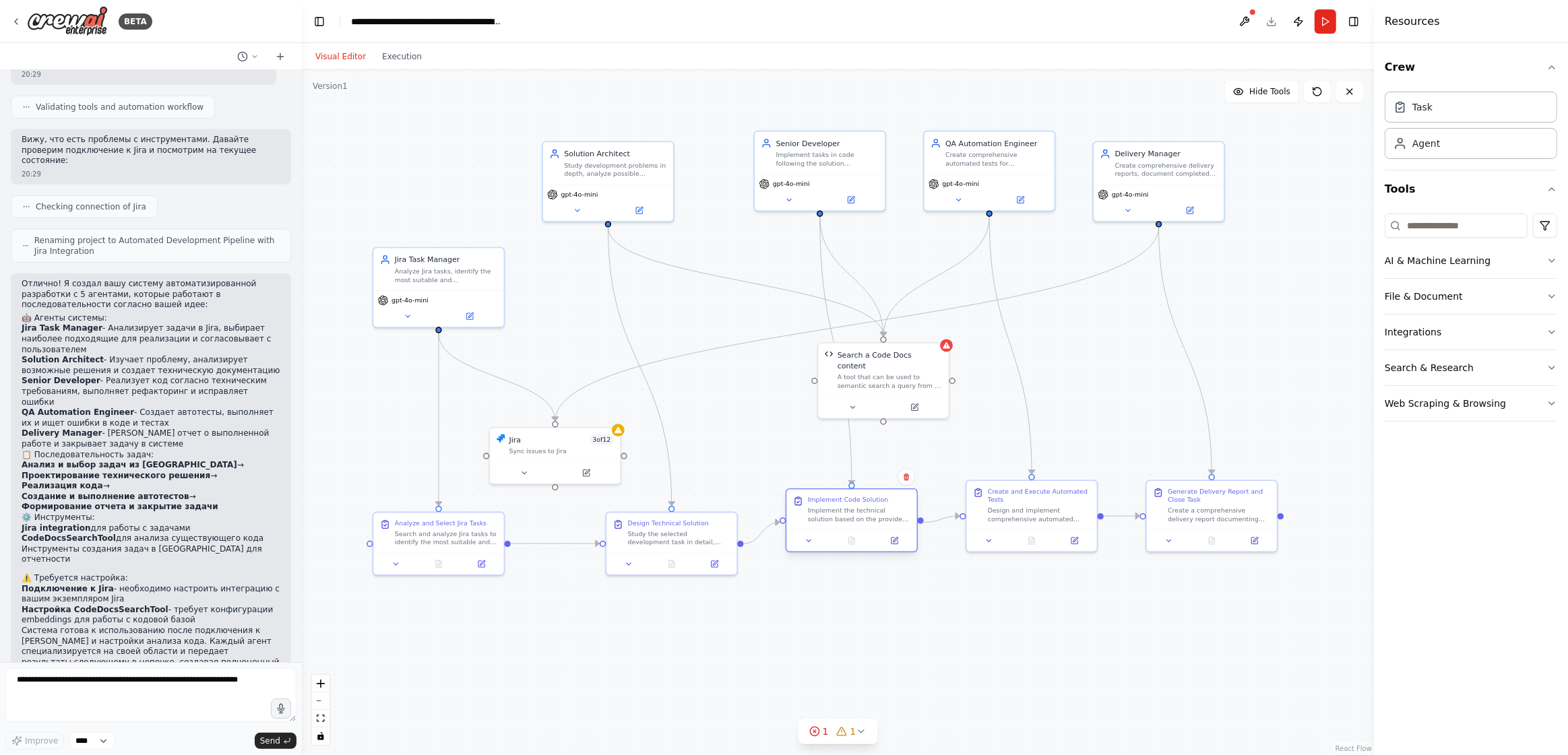
drag, startPoint x: 859, startPoint y: 532, endPoint x: 869, endPoint y: 533, distance: 10.0
click at [860, 532] on div at bounding box center [851, 540] width 130 height 22
click at [546, 460] on div at bounding box center [556, 471] width 130 height 22
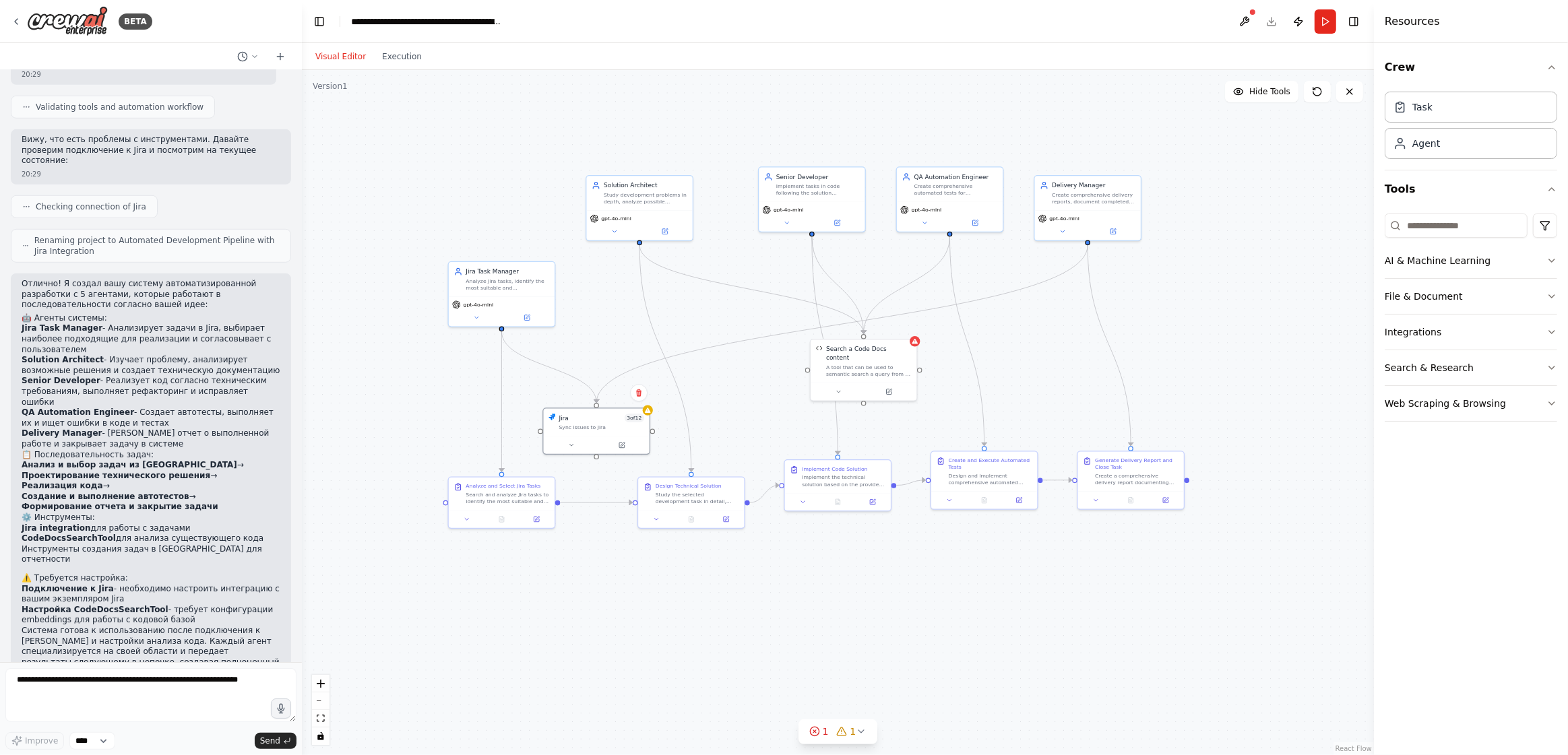
drag, startPoint x: 707, startPoint y: 326, endPoint x: 692, endPoint y: 321, distance: 15.8
click at [690, 307] on div ".deletable-edge-delete-btn { width: 20px; height: 20px; border: 0px solid #ffff…" at bounding box center [838, 412] width 1072 height 685
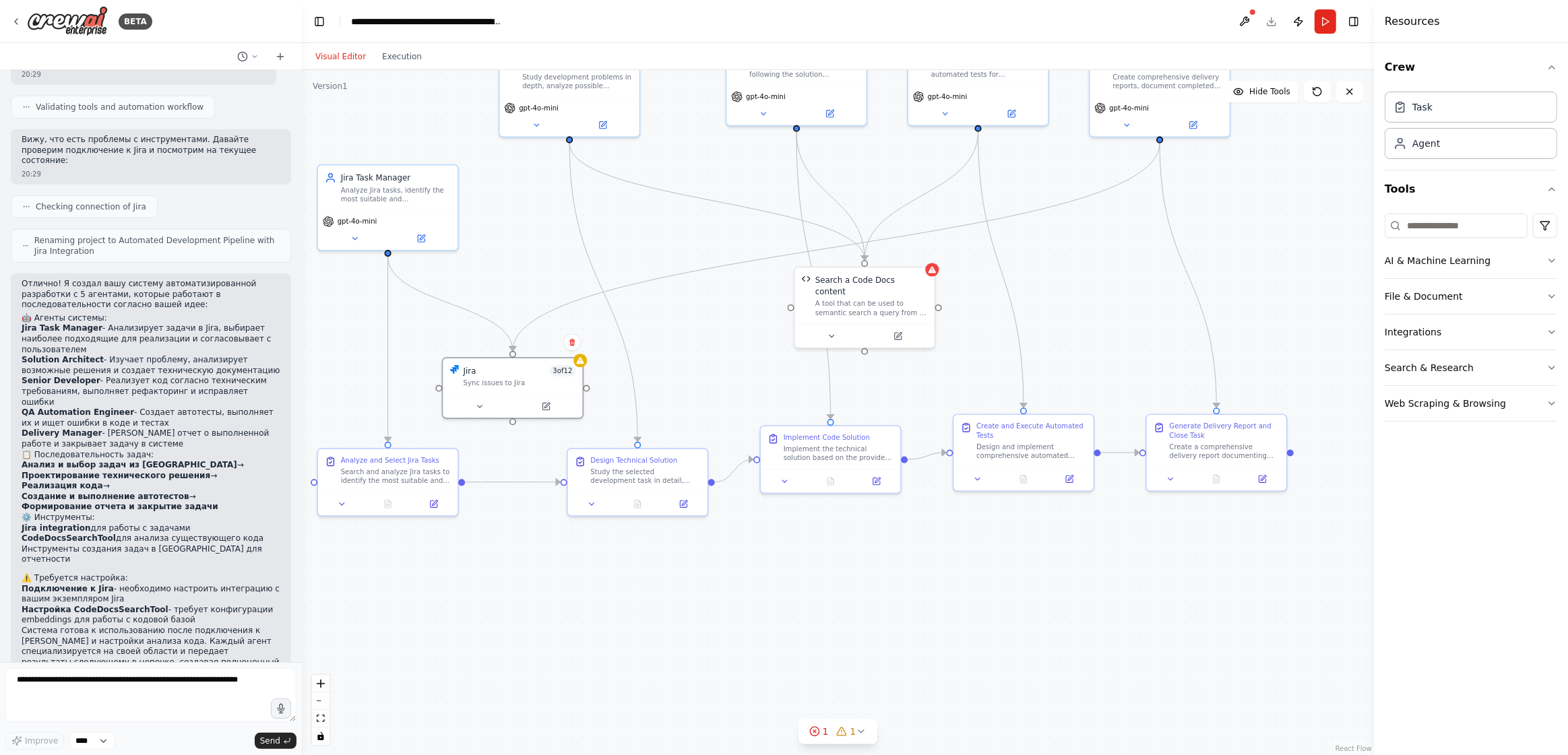
drag, startPoint x: 742, startPoint y: 452, endPoint x: 712, endPoint y: 390, distance: 68.9
click at [707, 384] on div ".deletable-edge-delete-btn { width: 20px; height: 20px; border: 0px solid #ffff…" at bounding box center [838, 412] width 1072 height 685
drag, startPoint x: 688, startPoint y: 381, endPoint x: 772, endPoint y: 394, distance: 85.0
click at [772, 394] on div ".deletable-edge-delete-btn { width: 20px; height: 20px; border: 0px solid #ffff…" at bounding box center [838, 412] width 1072 height 685
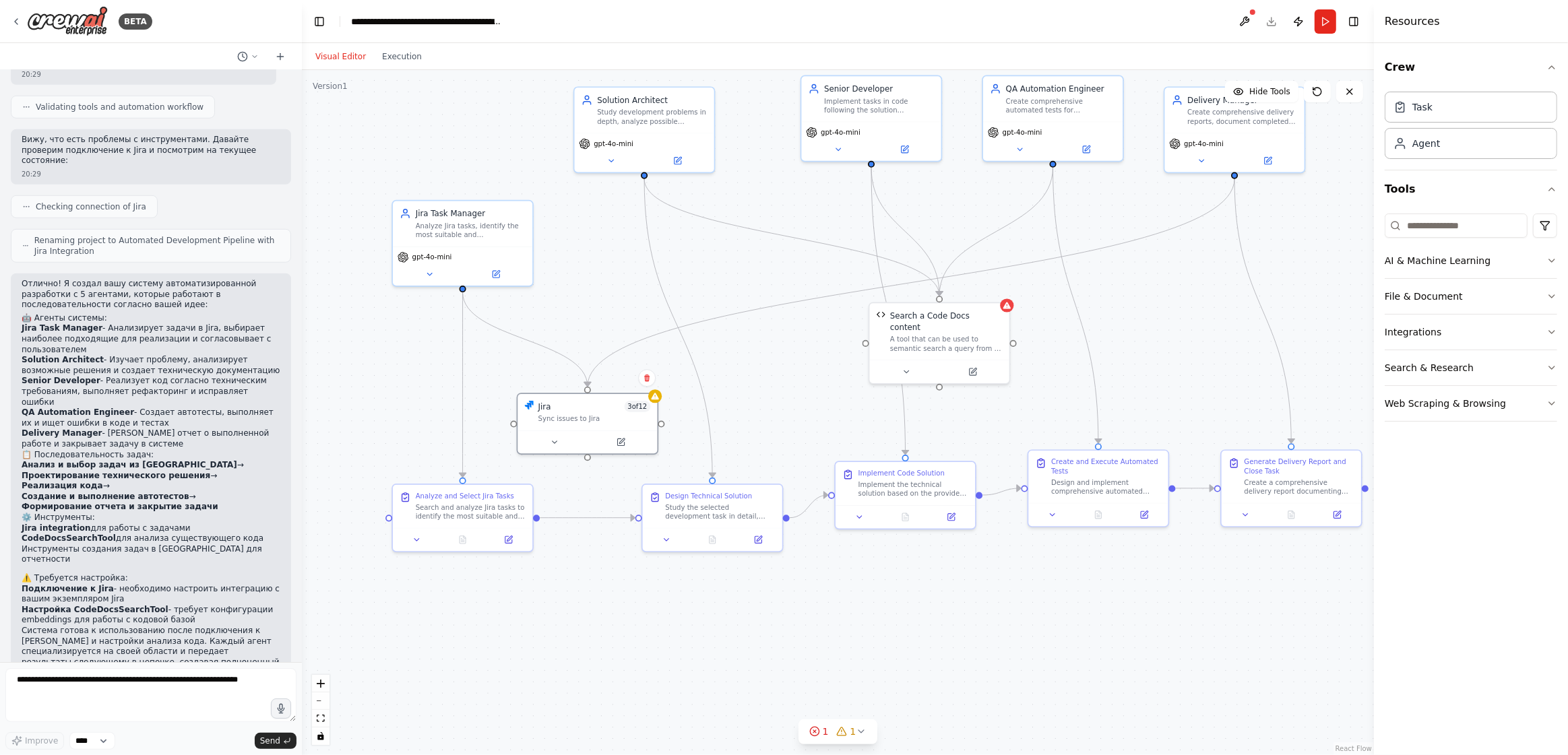
drag, startPoint x: 423, startPoint y: 368, endPoint x: 400, endPoint y: 419, distance: 55.9
click at [400, 419] on div ".deletable-edge-delete-btn { width: 20px; height: 20px; border: 0px solid #ffff…" at bounding box center [838, 412] width 1072 height 685
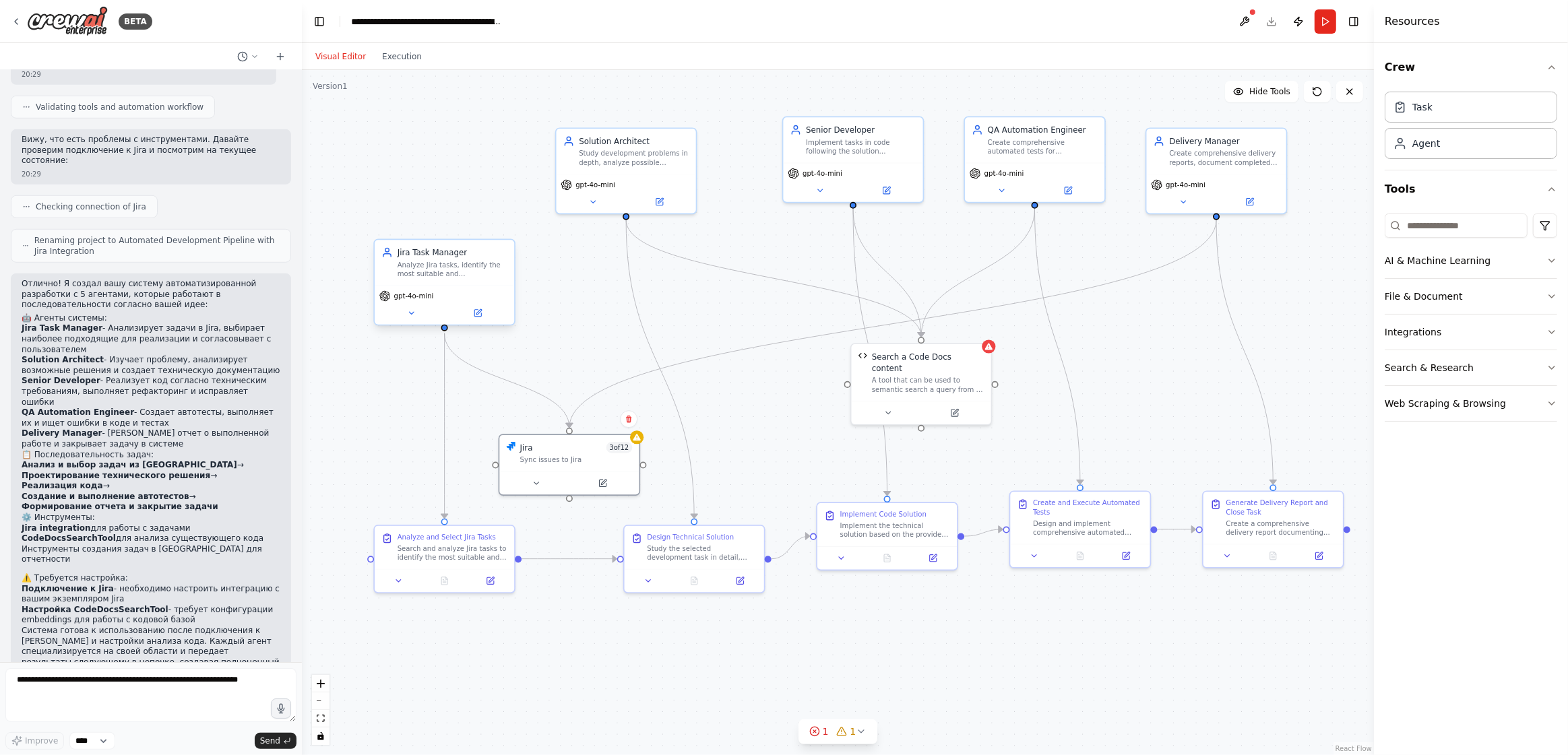
click at [441, 270] on div "Analyze Jira tasks, identify the most suitable and implementable tasks for deve…" at bounding box center [451, 269] width 109 height 18
click at [419, 316] on button at bounding box center [411, 313] width 64 height 14
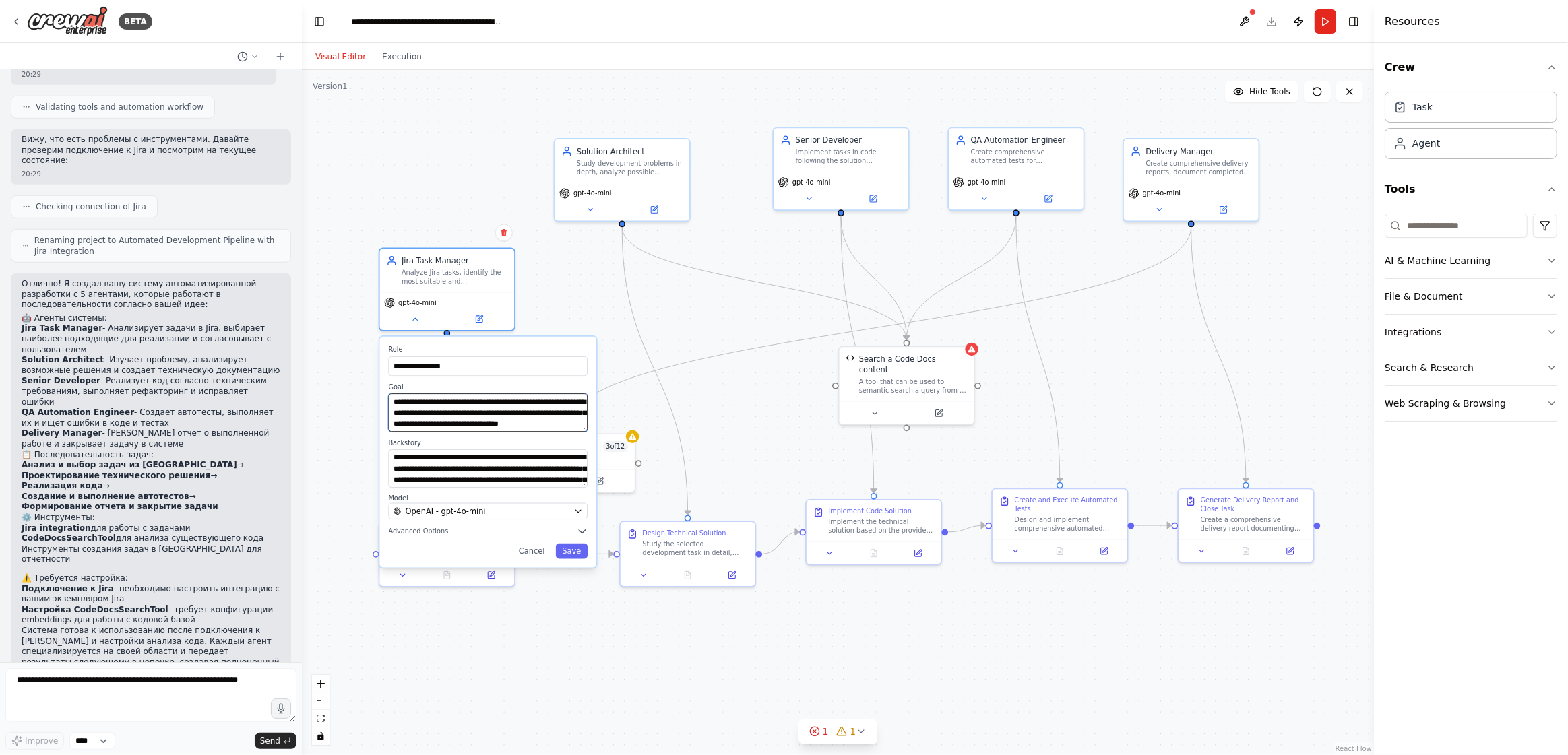
scroll to position [14, 0]
click at [541, 513] on div "OpenAI - gpt-4o-mini" at bounding box center [481, 511] width 176 height 11
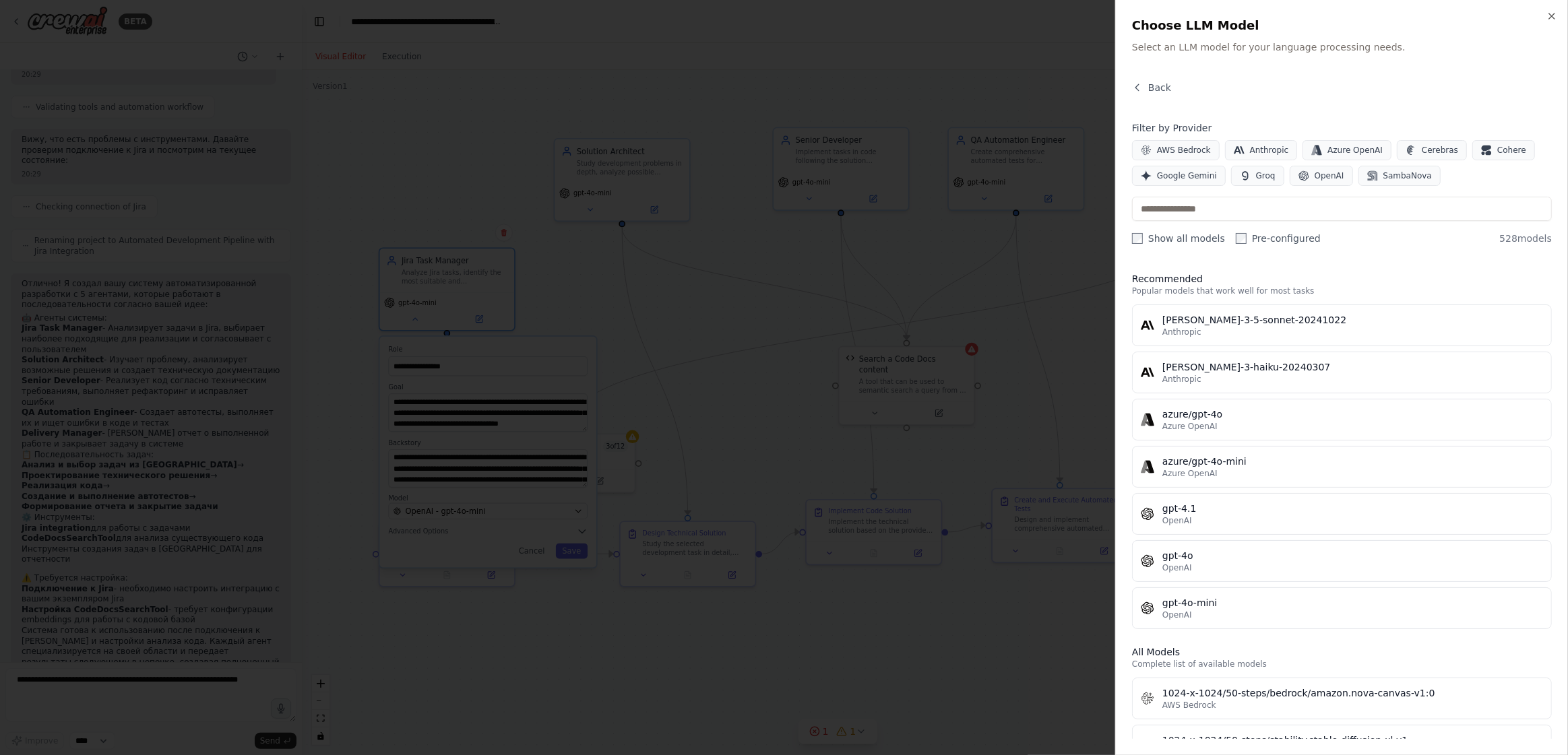
click at [541, 513] on div at bounding box center [784, 377] width 1568 height 755
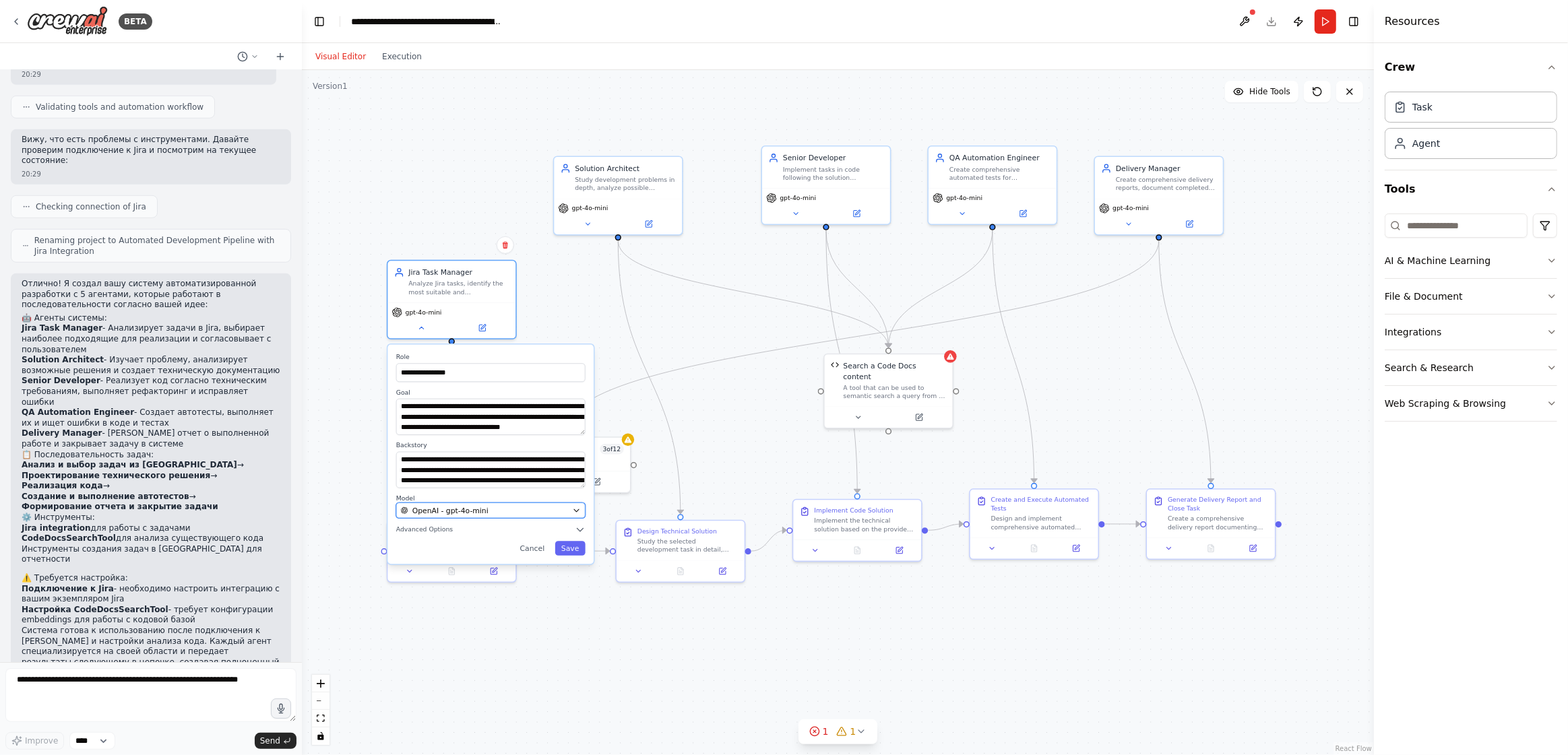
click at [554, 506] on div "OpenAI - gpt-4o-mini" at bounding box center [484, 510] width 167 height 10
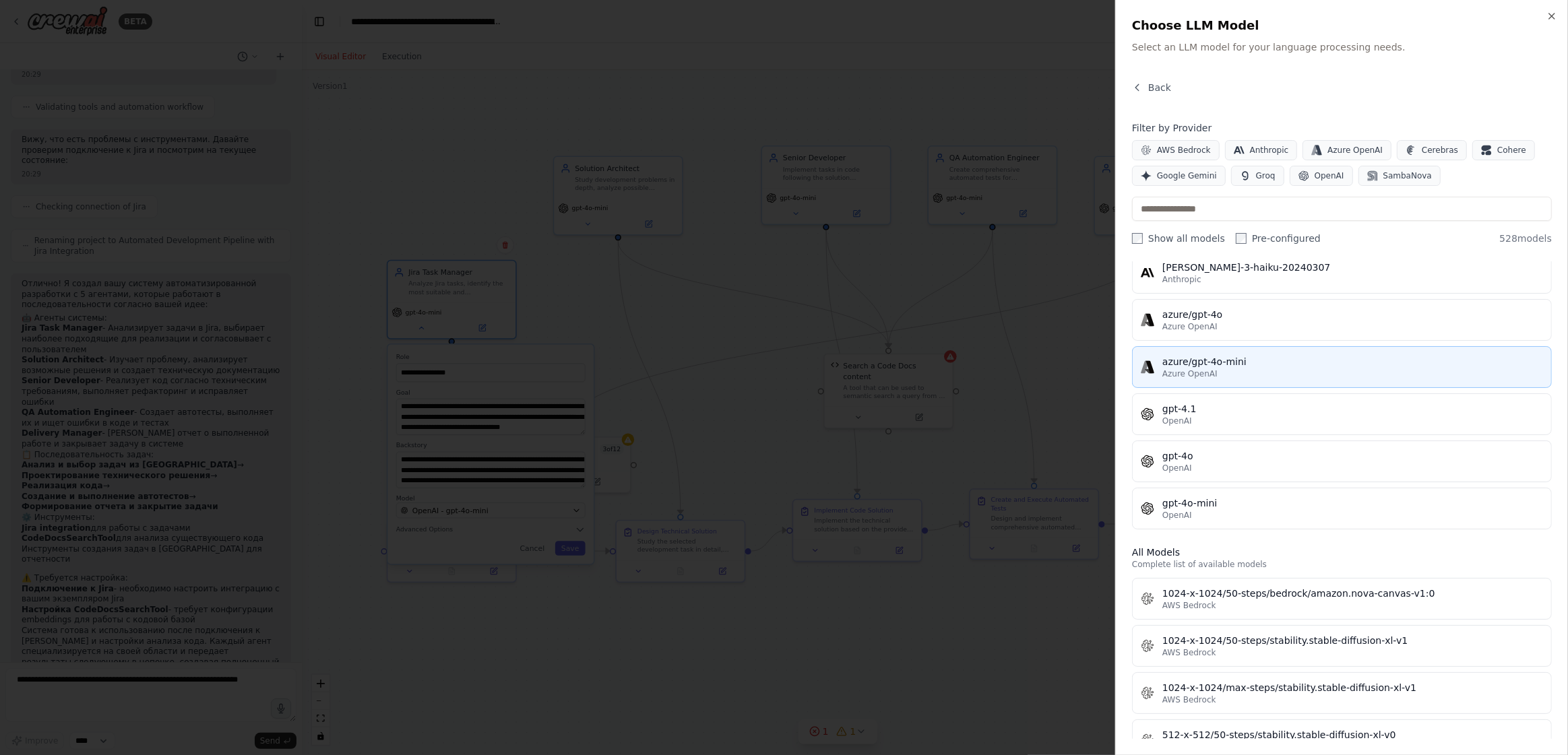
scroll to position [0, 0]
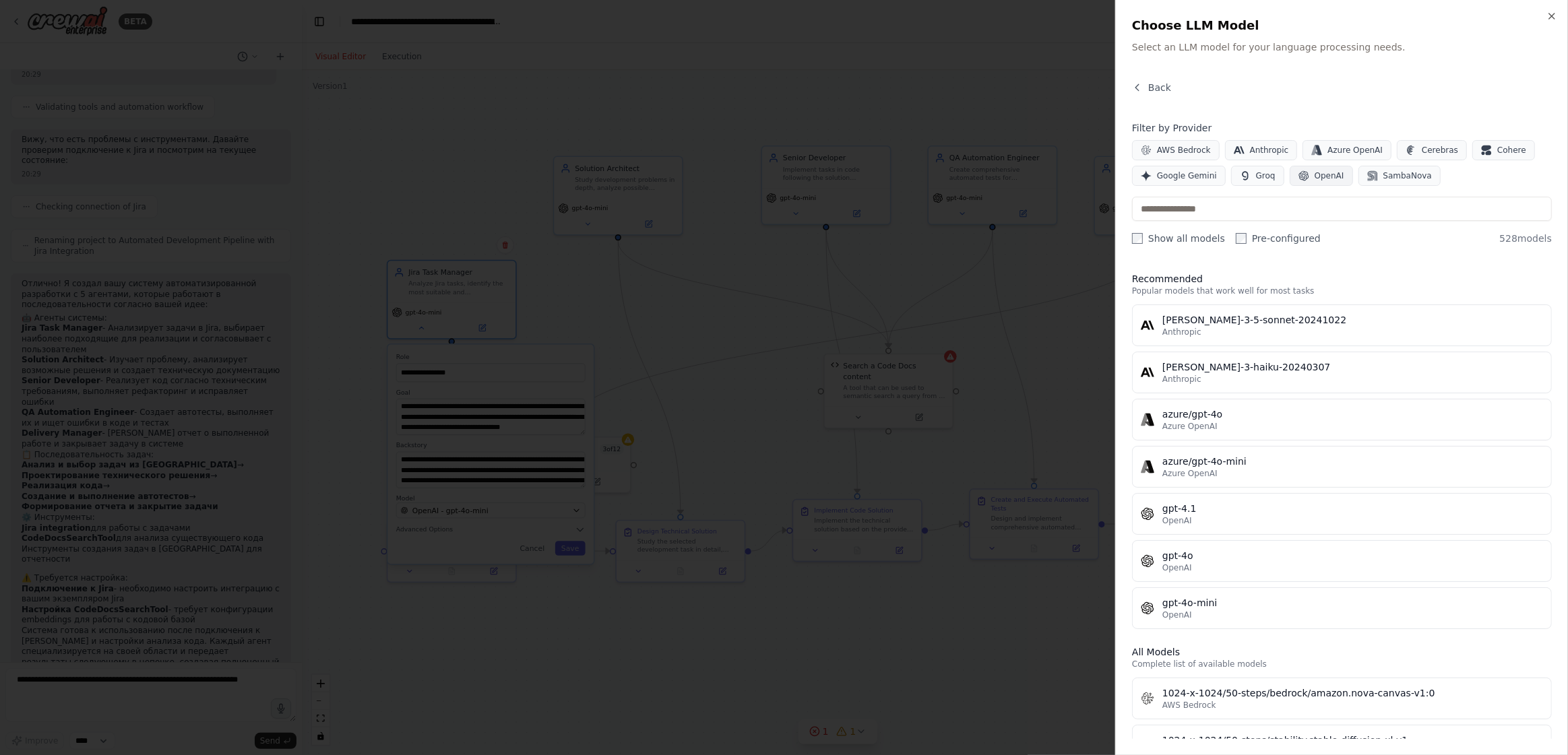
click at [1331, 178] on span "OpenAI" at bounding box center [1329, 175] width 30 height 11
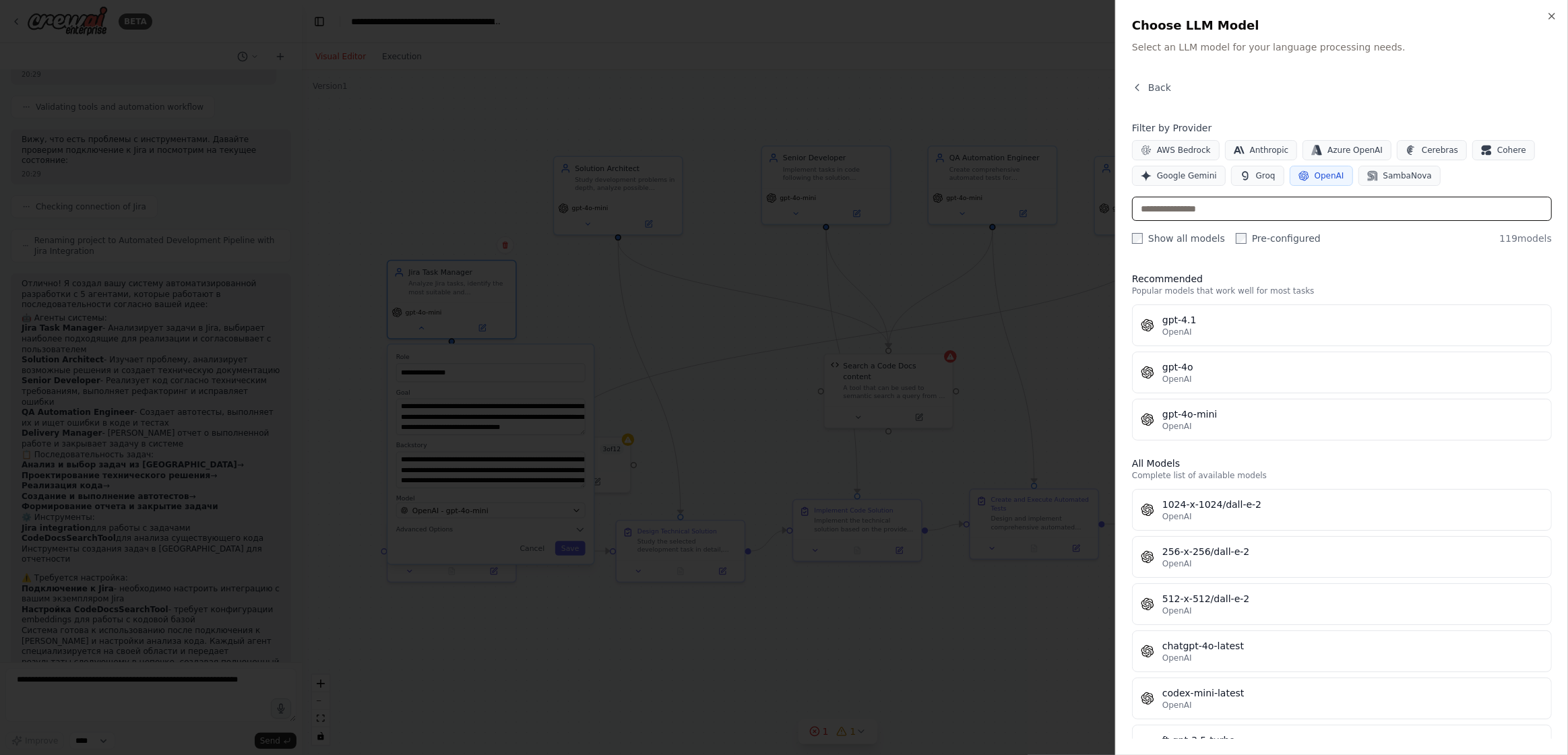
click at [1218, 207] on input "text" at bounding box center [1342, 208] width 420 height 24
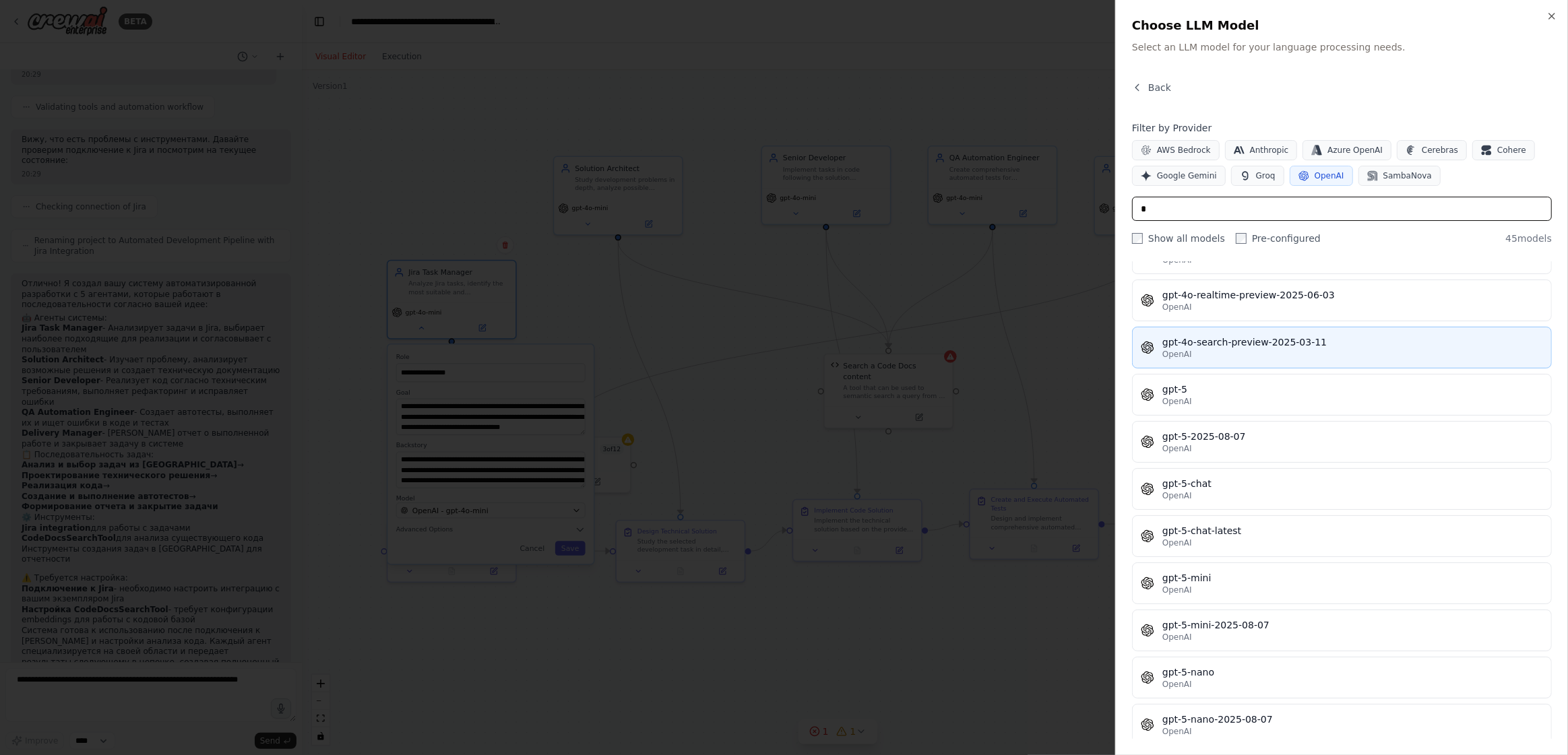
scroll to position [1056, 0]
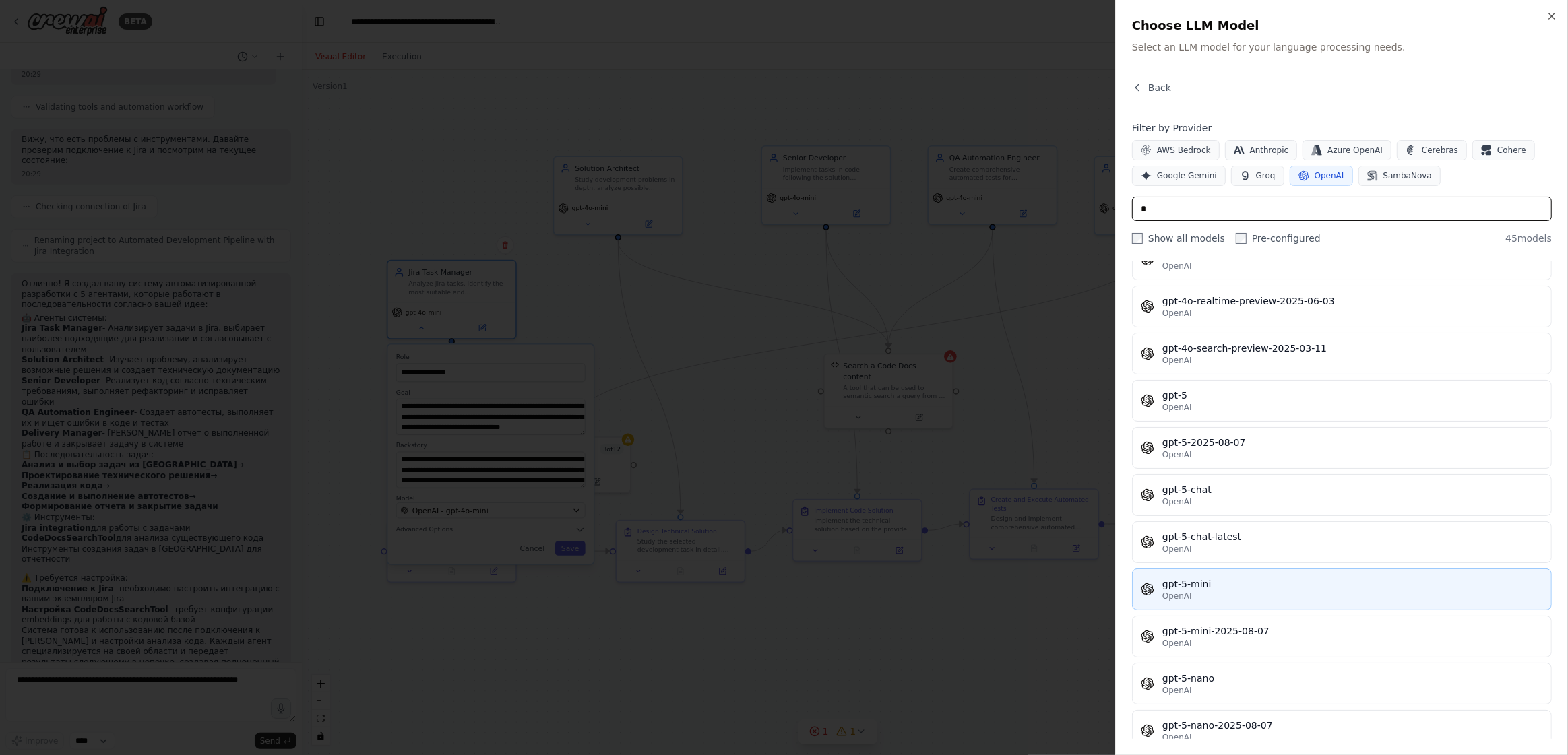
type input "*"
click at [1245, 585] on div "gpt-5-mini" at bounding box center [1353, 583] width 381 height 14
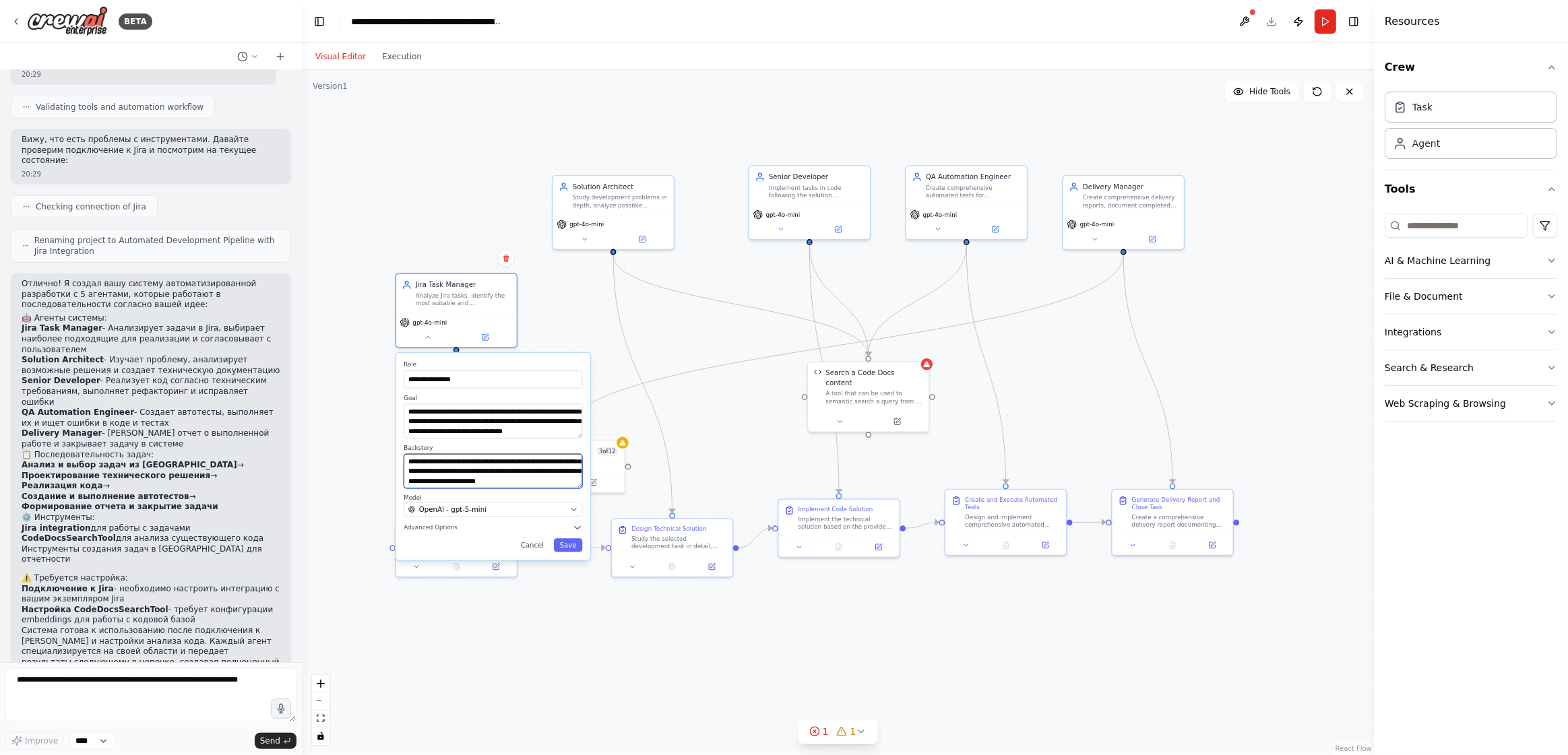
scroll to position [94, 0]
click at [573, 546] on button "Save" at bounding box center [568, 544] width 29 height 14
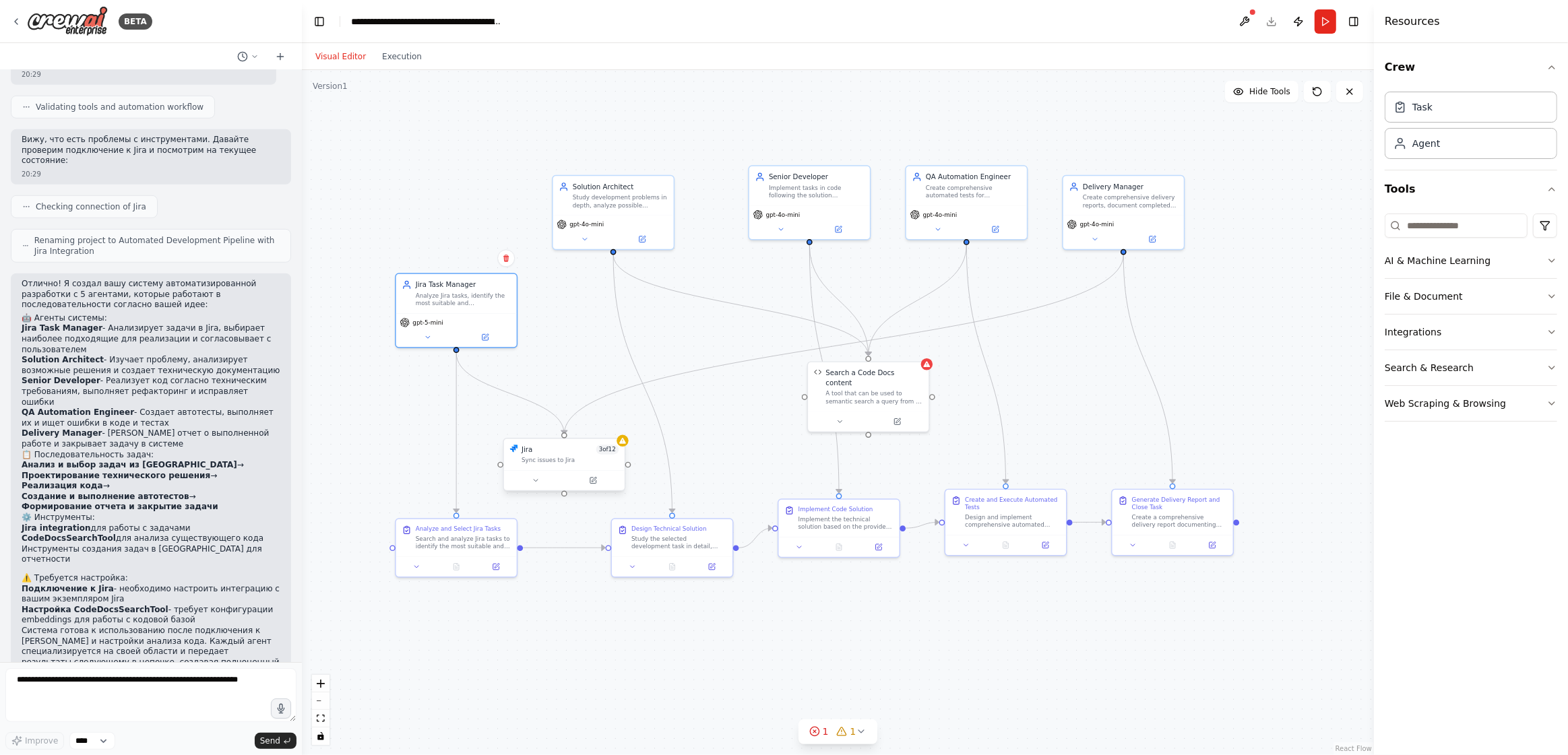
click at [573, 458] on div "Sync issues to Jira" at bounding box center [570, 460] width 97 height 8
click at [537, 485] on button at bounding box center [536, 480] width 55 height 12
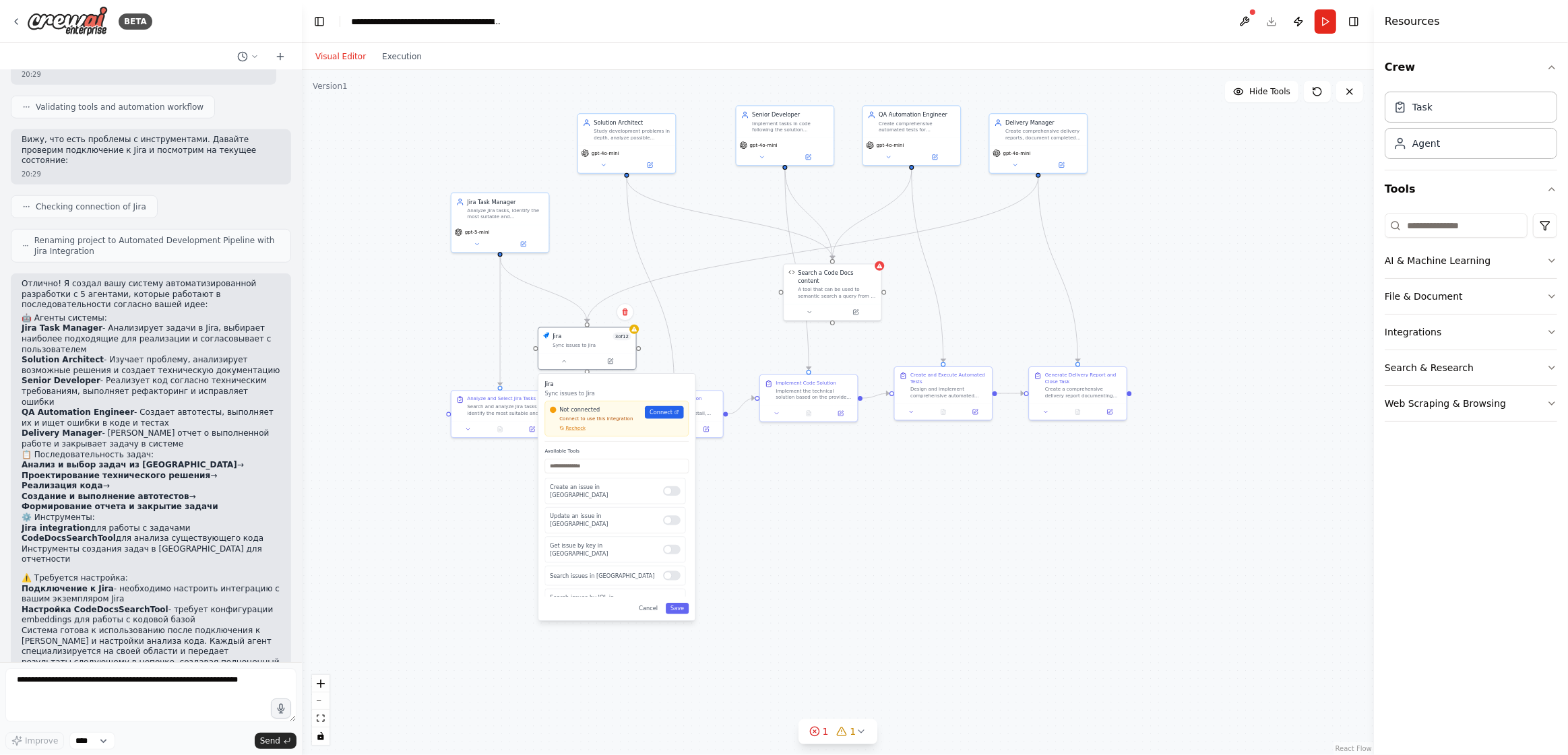
drag, startPoint x: 756, startPoint y: 653, endPoint x: 776, endPoint y: 533, distance: 121.7
click at [776, 533] on div ".deletable-edge-delete-btn { width: 20px; height: 20px; border: 0px solid #ffff…" at bounding box center [838, 412] width 1072 height 685
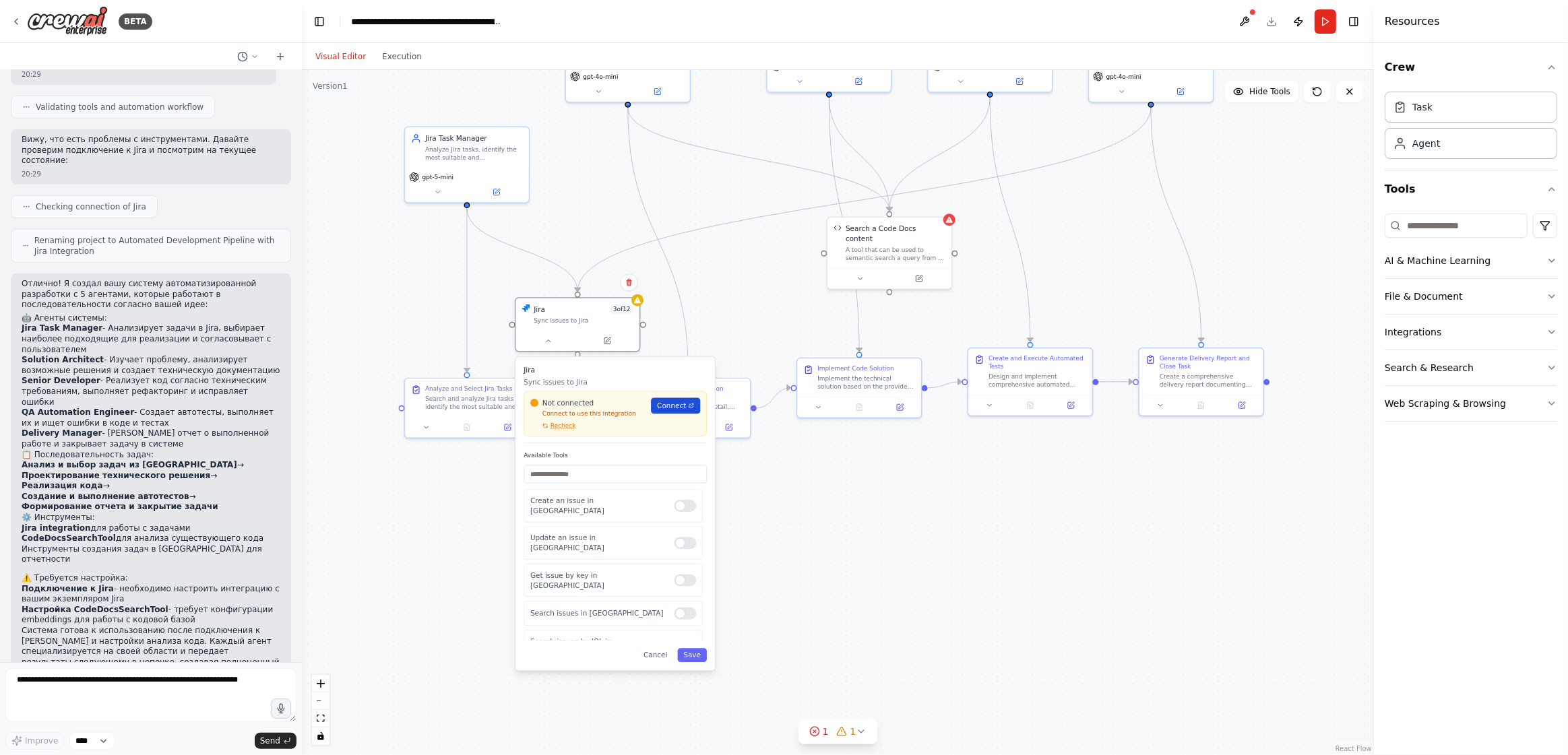
click at [680, 401] on span "Connect" at bounding box center [671, 405] width 29 height 10
click at [1063, 553] on div ".deletable-edge-delete-btn { width: 20px; height: 20px; border: 0px solid #ffff…" at bounding box center [838, 412] width 1072 height 685
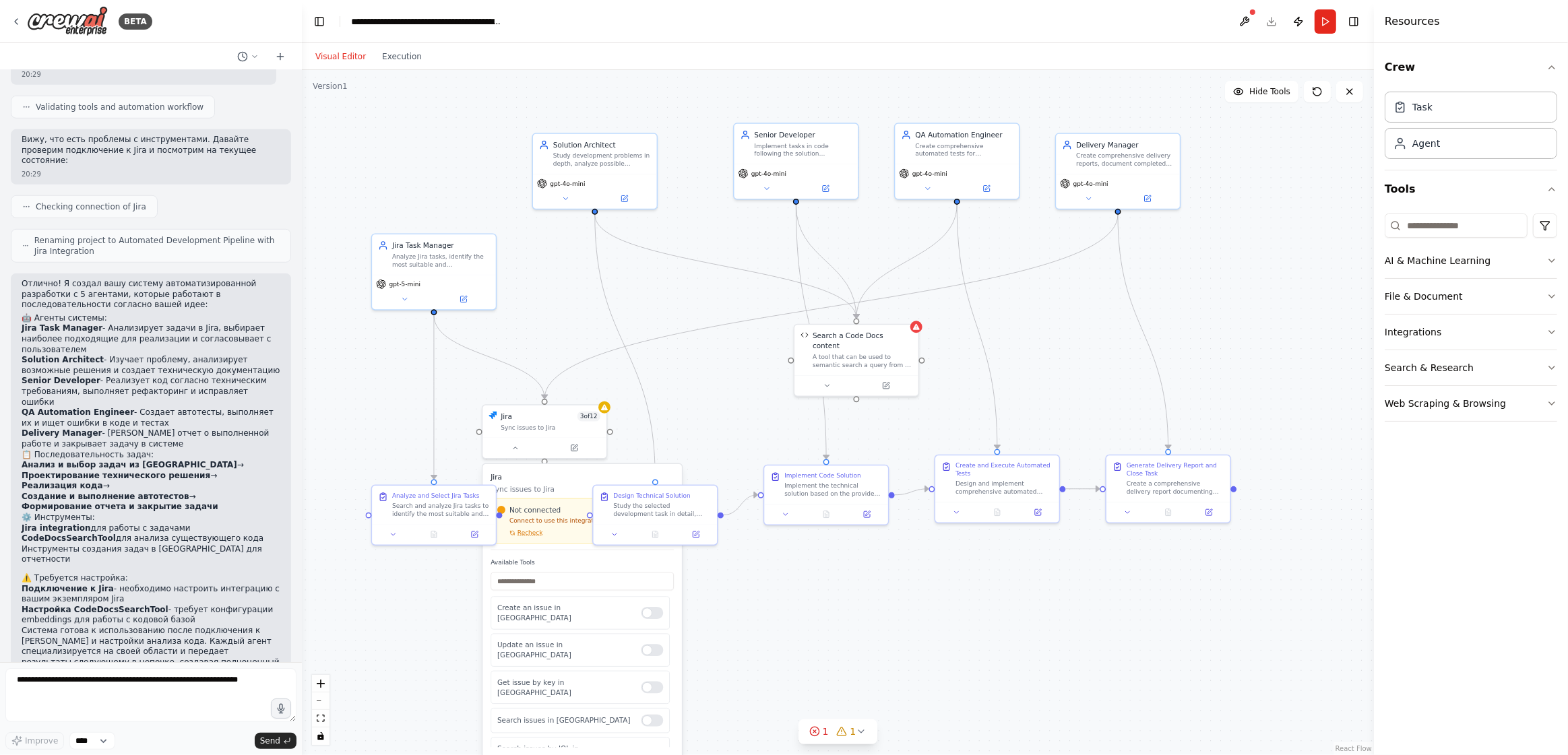
drag, startPoint x: 1058, startPoint y: 529, endPoint x: 1022, endPoint y: 624, distance: 101.6
click at [1022, 632] on div ".deletable-edge-delete-btn { width: 20px; height: 20px; border: 0px solid #ffff…" at bounding box center [838, 412] width 1072 height 685
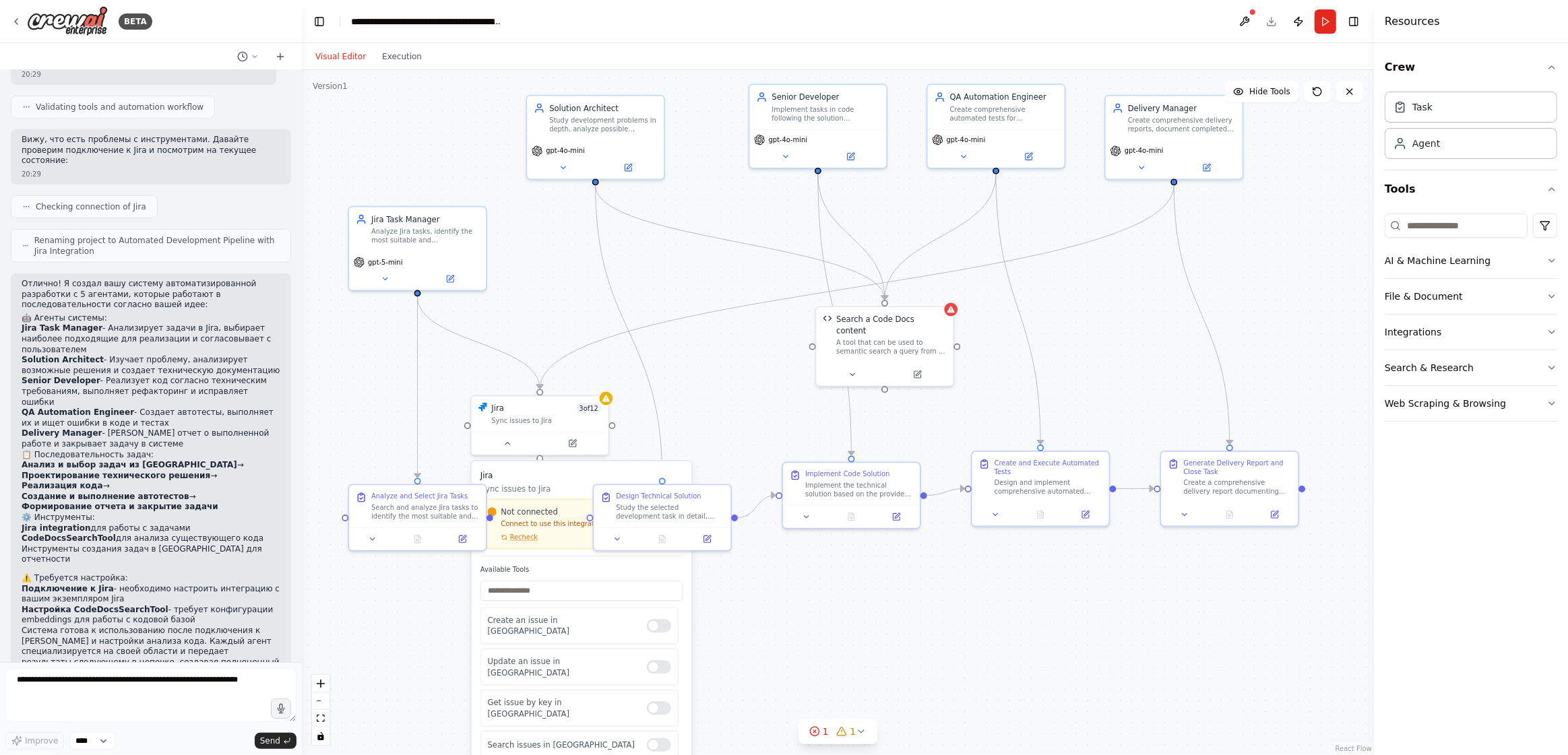
click at [705, 389] on div ".deletable-edge-delete-btn { width: 20px; height: 20px; border: 0px solid #ffff…" at bounding box center [838, 412] width 1072 height 685
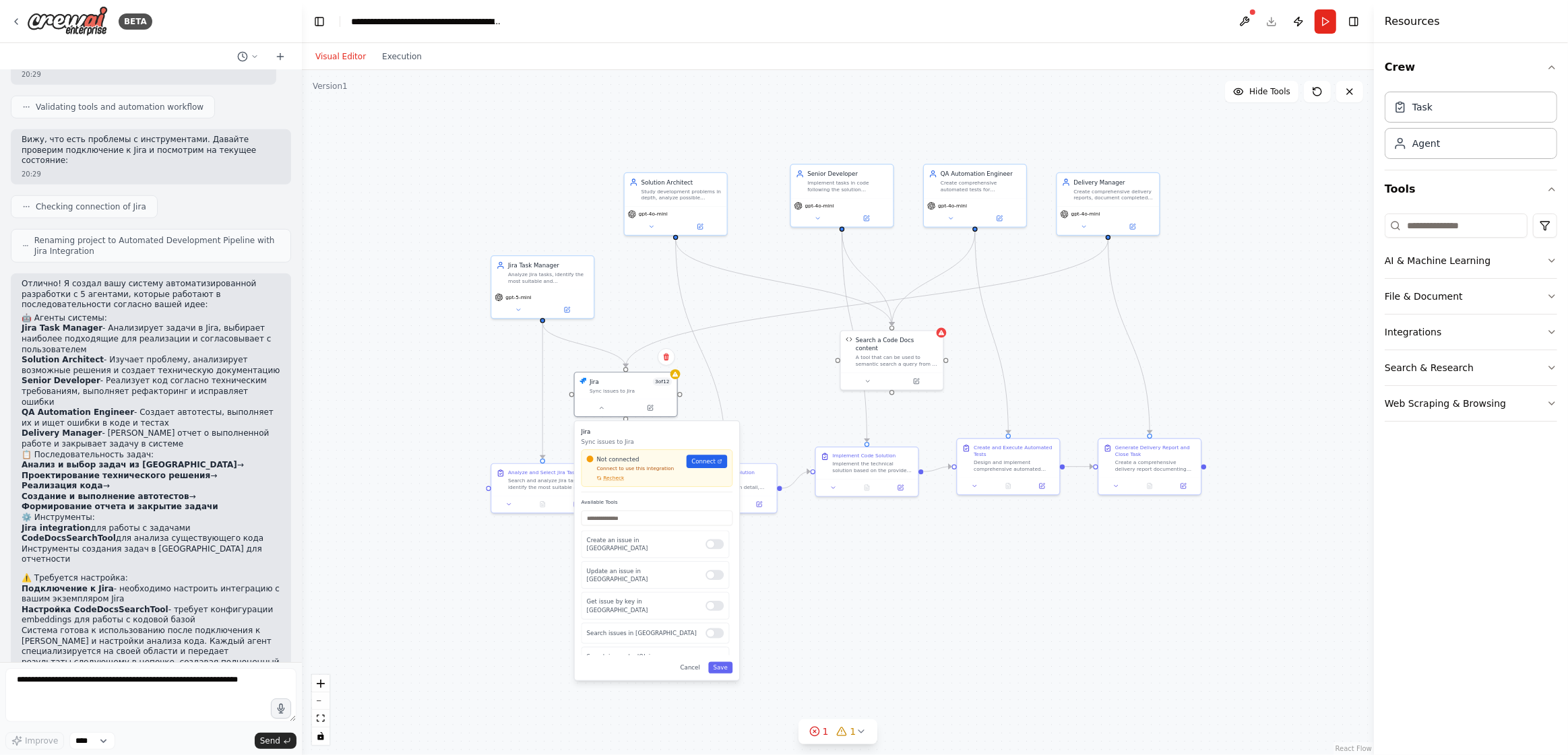
drag, startPoint x: 641, startPoint y: 462, endPoint x: 634, endPoint y: 437, distance: 26.0
click at [634, 438] on p "Sync issues to Jira" at bounding box center [658, 441] width 152 height 8
click at [893, 618] on div ".deletable-edge-delete-btn { width: 20px; height: 20px; border: 0px solid #ffff…" at bounding box center [838, 412] width 1072 height 685
click at [733, 294] on div ".deletable-edge-delete-btn { width: 20px; height: 20px; border: 0px solid #ffff…" at bounding box center [838, 412] width 1072 height 685
